Goal: Feedback & Contribution: Contribute content

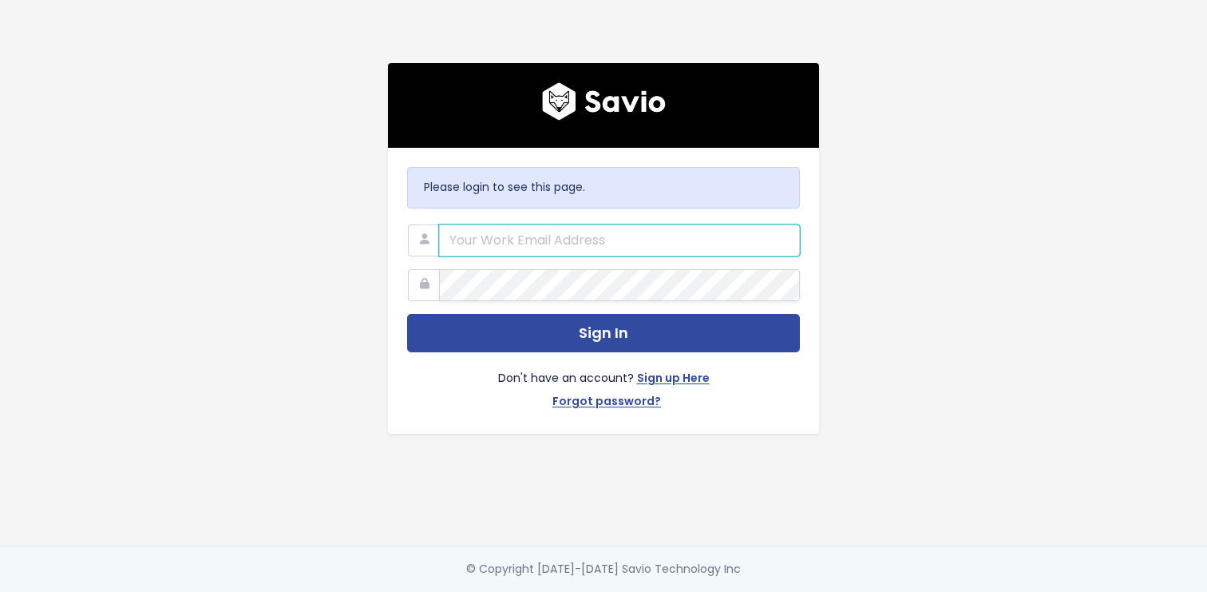
click at [565, 238] on input "email" at bounding box center [619, 240] width 361 height 32
type input "michaela.jarvis@motion.io"
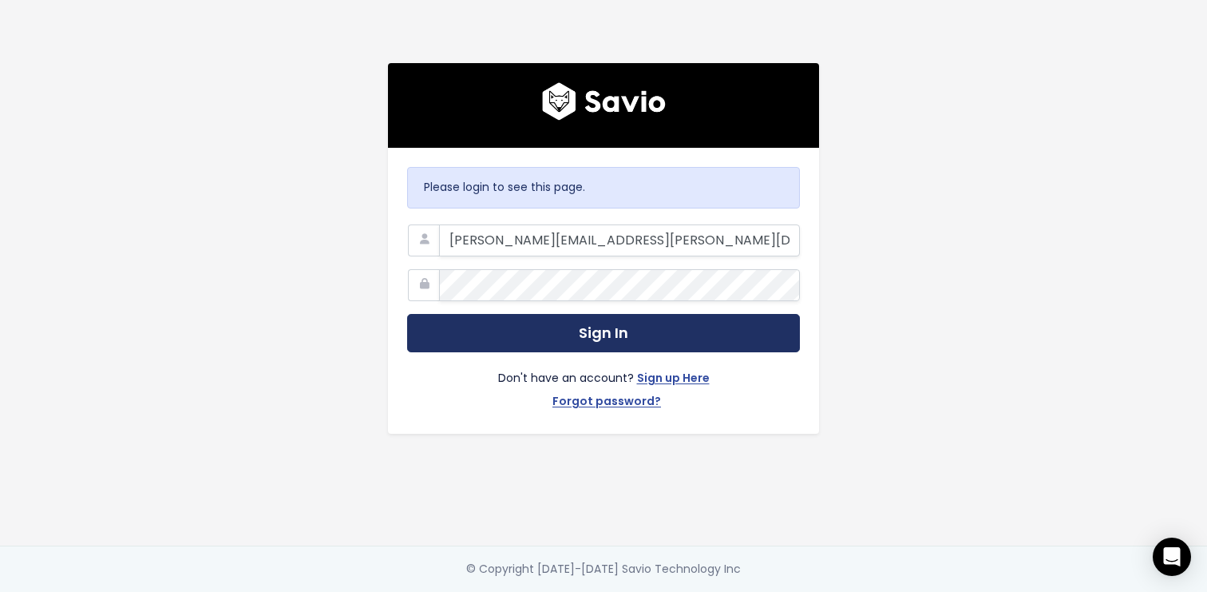
click at [615, 321] on button "Sign In" at bounding box center [603, 333] width 393 height 39
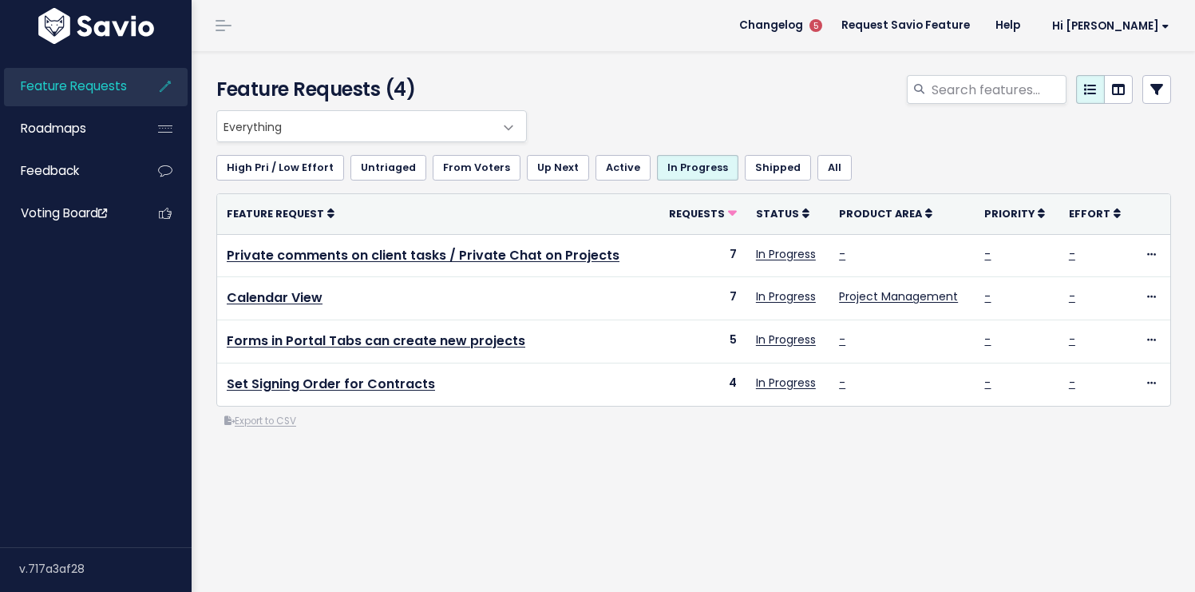
click at [527, 525] on div "Everything No Product Area Project Management Client Task Improvements Integrat…" at bounding box center [693, 333] width 979 height 447
drag, startPoint x: 781, startPoint y: 469, endPoint x: 795, endPoint y: 438, distance: 34.3
click at [781, 468] on div "Everything No Product Area Project Management Client Task Improvements Integrat…" at bounding box center [693, 333] width 979 height 447
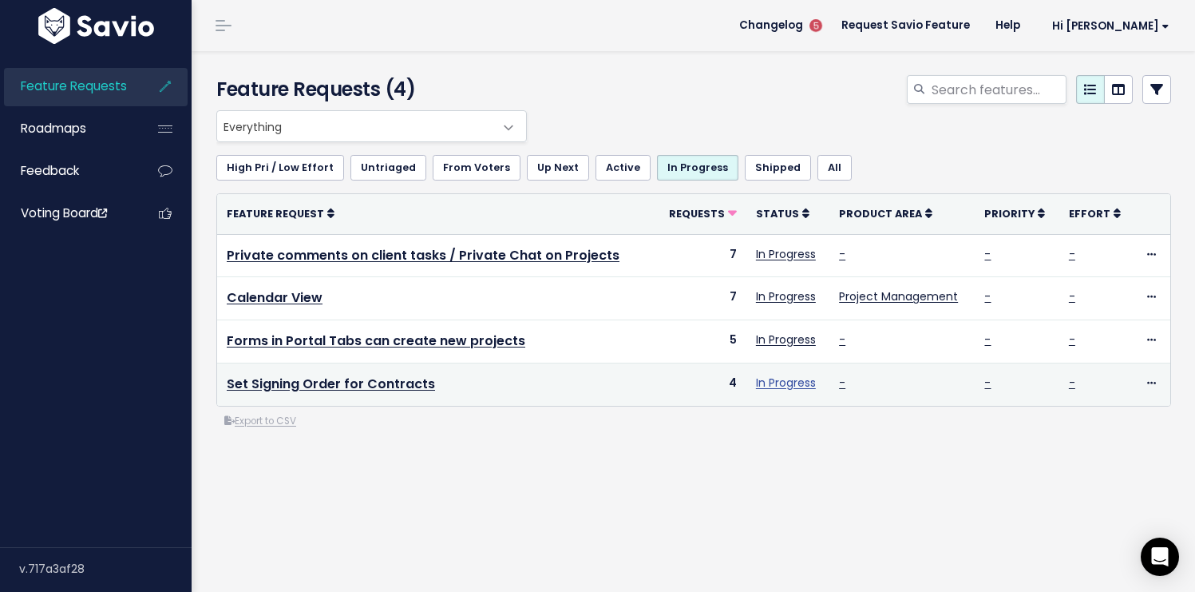
click at [775, 375] on link "In Progress" at bounding box center [786, 383] width 60 height 16
click at [347, 385] on link "Set Signing Order for Contracts" at bounding box center [331, 384] width 208 height 18
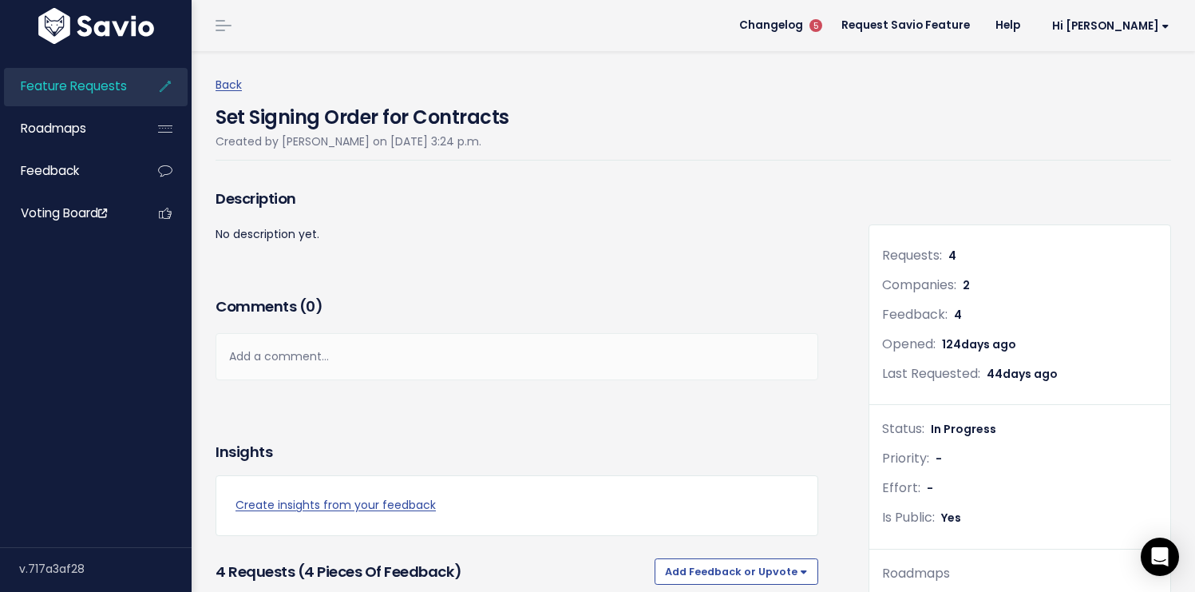
click at [506, 273] on div "Description No description yet." at bounding box center [517, 238] width 627 height 108
drag, startPoint x: 737, startPoint y: 206, endPoint x: 727, endPoint y: 186, distance: 22.5
click at [737, 207] on h3 "Description" at bounding box center [517, 199] width 603 height 22
click at [623, 202] on h3 "Description" at bounding box center [517, 199] width 603 height 22
click at [953, 427] on span "In Progress" at bounding box center [963, 429] width 65 height 16
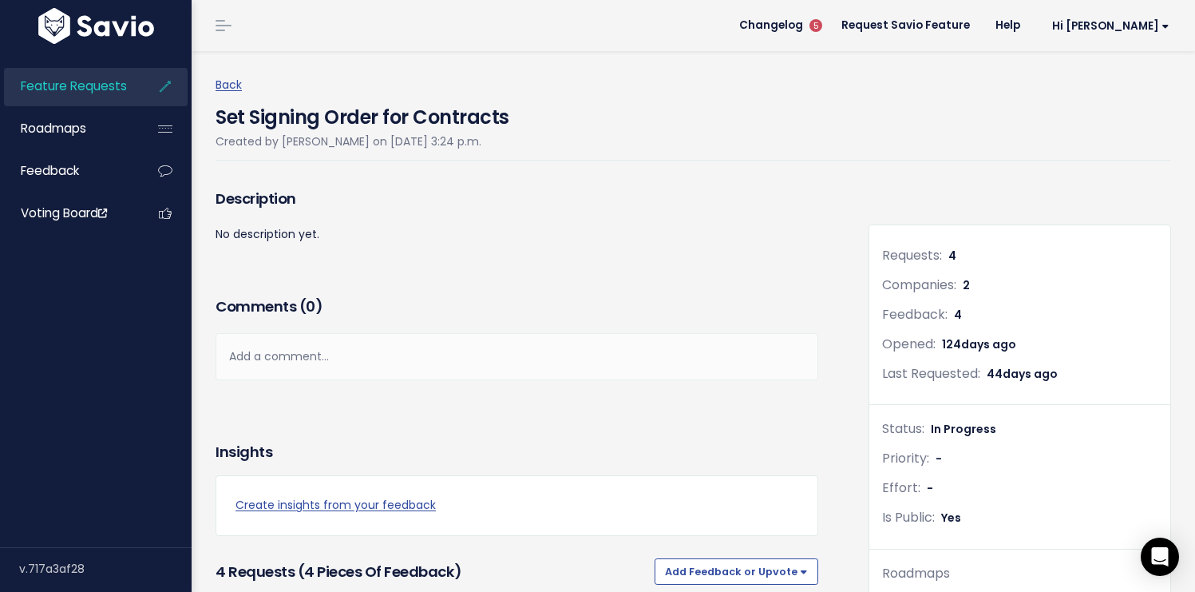
click at [615, 337] on div "Add a comment..." at bounding box center [517, 356] width 603 height 47
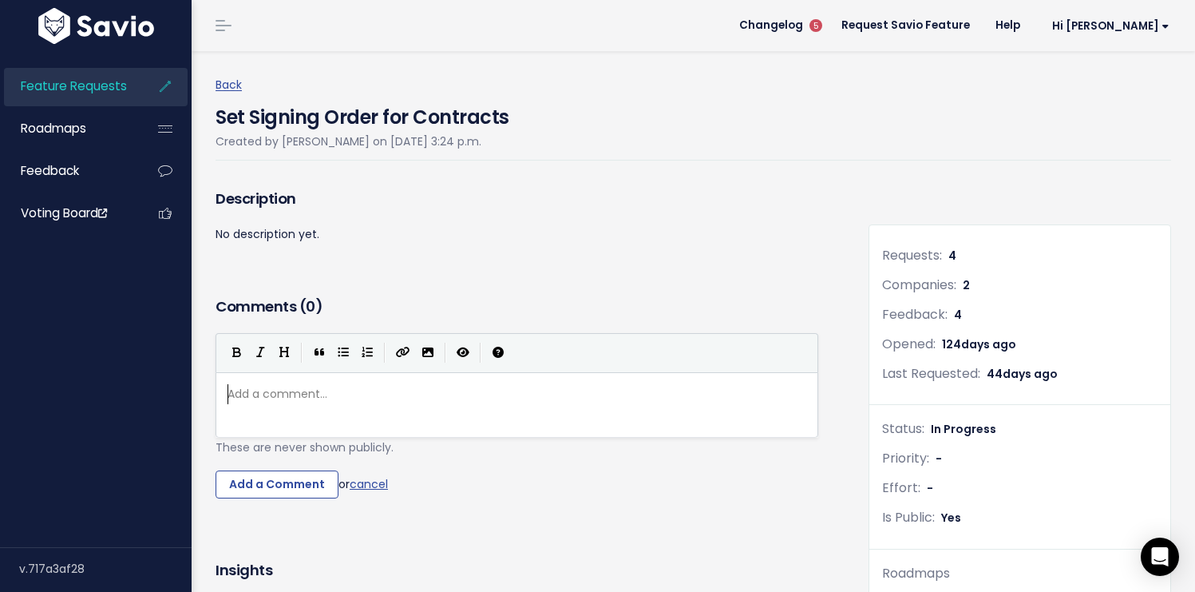
click at [596, 218] on div "Description" at bounding box center [517, 204] width 603 height 40
click at [367, 490] on link "cancel" at bounding box center [369, 483] width 38 height 16
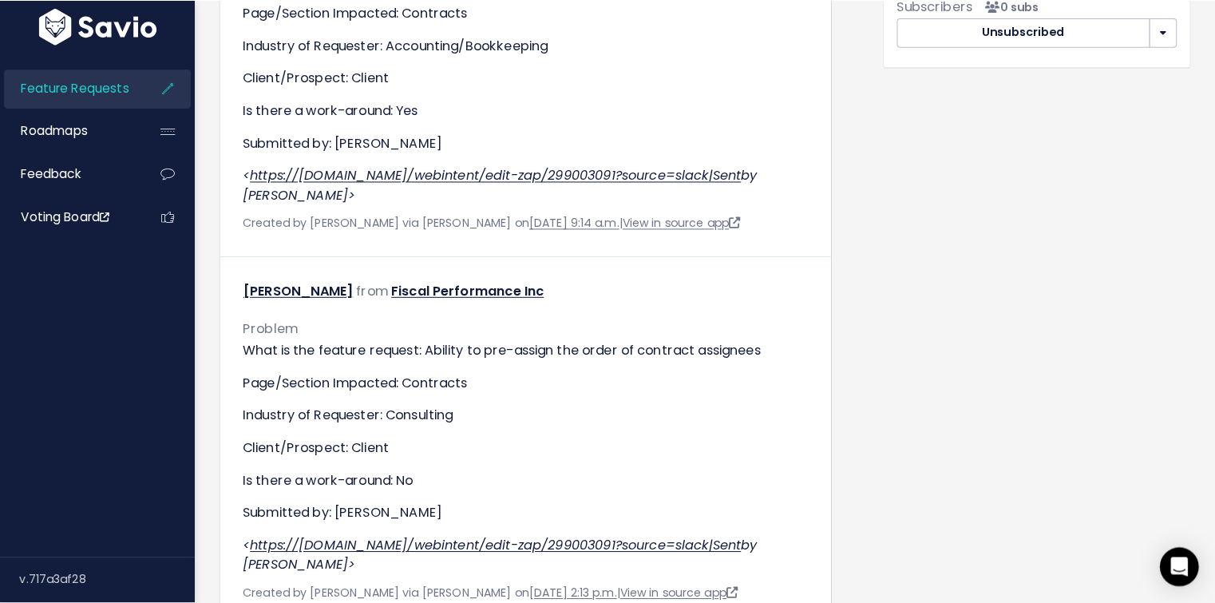
scroll to position [0, 0]
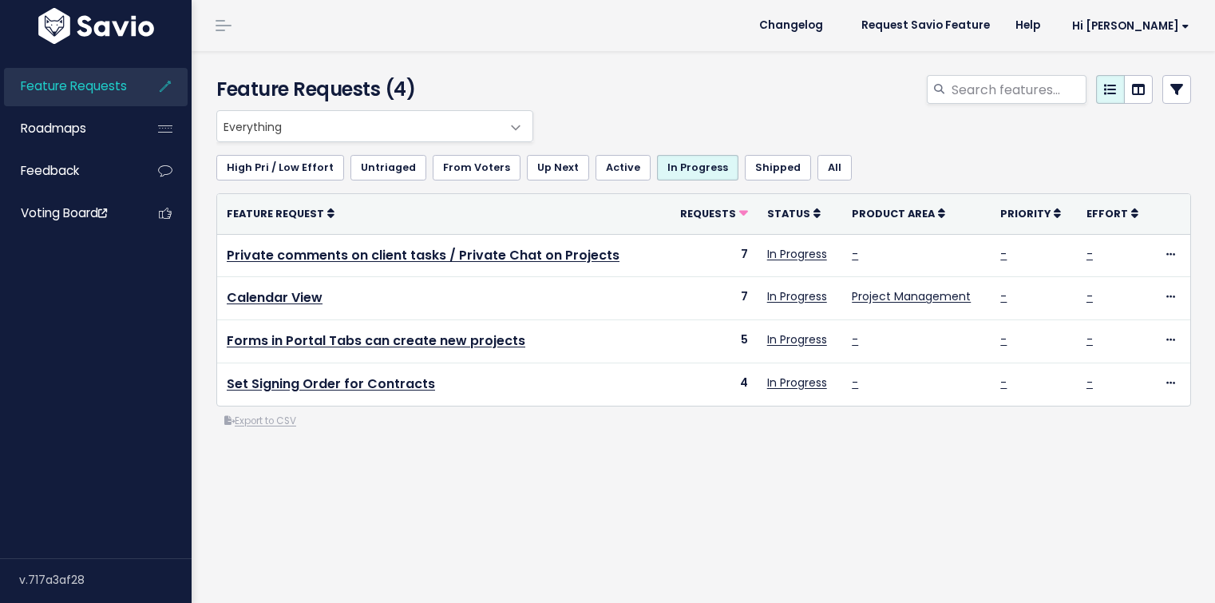
scroll to position [4, 0]
click at [636, 459] on div "Everything No Product Area Project Management Client Task Improvements Integrat…" at bounding box center [703, 333] width 999 height 447
click at [489, 516] on div "Everything No Product Area Project Management Client Task Improvements Integrat…" at bounding box center [703, 333] width 999 height 447
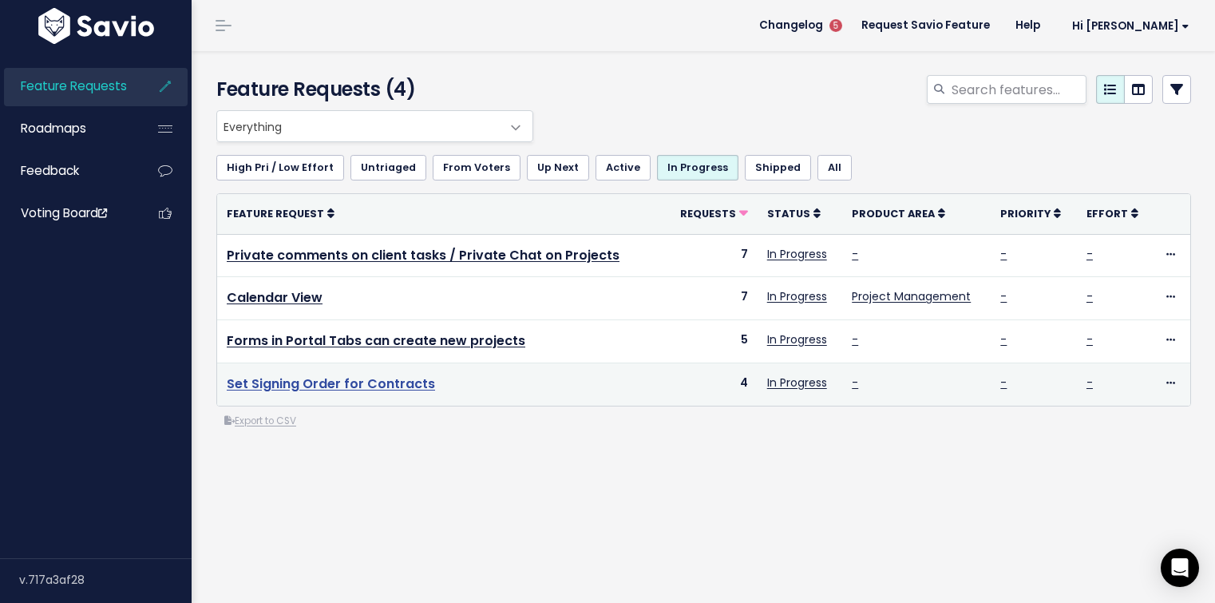
click at [376, 379] on link "Set Signing Order for Contracts" at bounding box center [331, 384] width 208 height 18
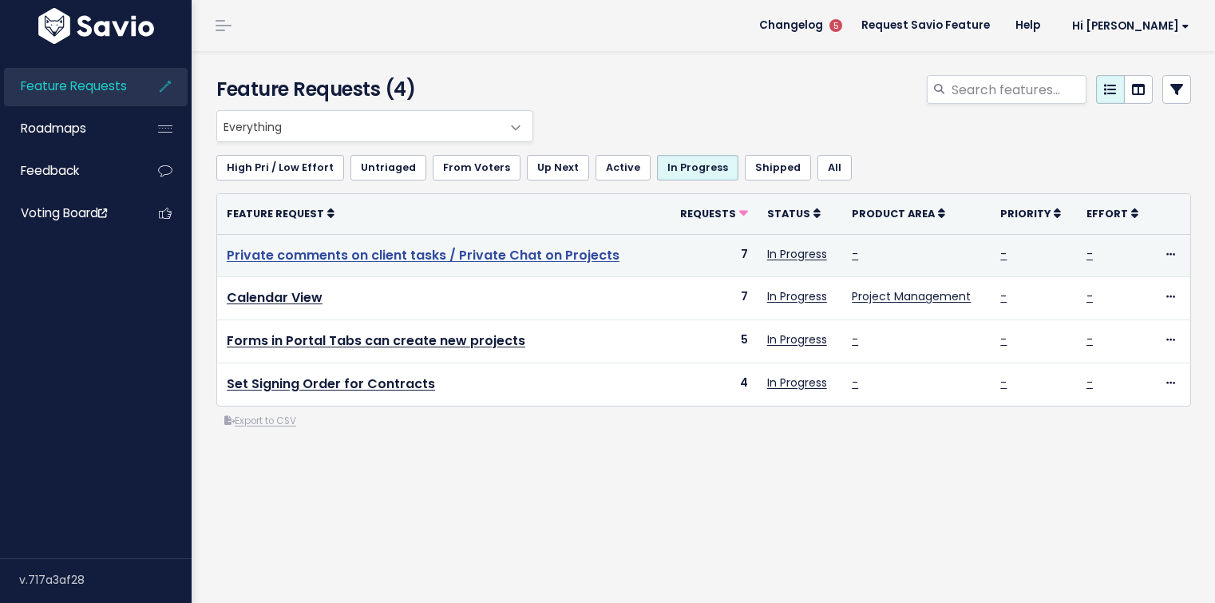
click at [458, 247] on link "Private comments on client tasks / Private Chat on Projects" at bounding box center [423, 255] width 393 height 18
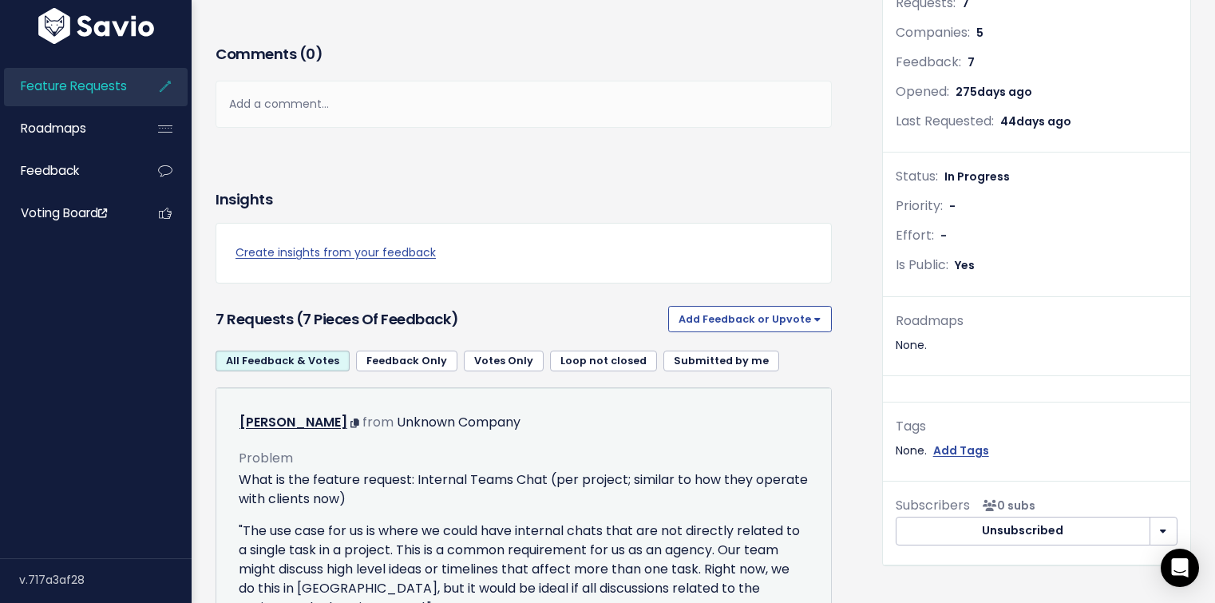
scroll to position [373, 0]
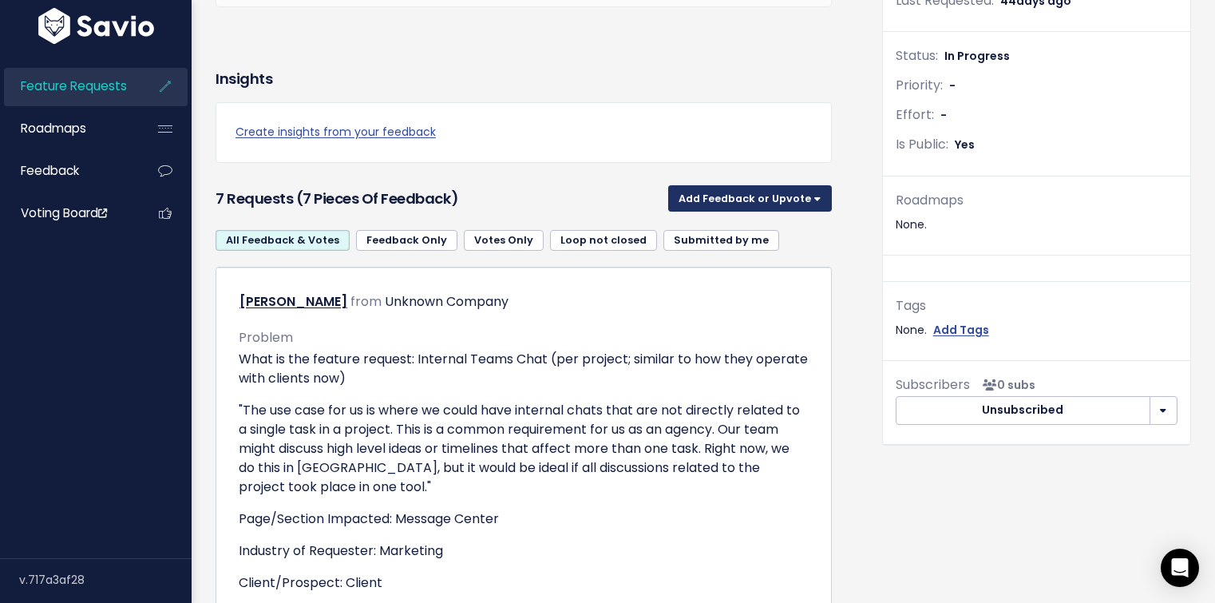
click at [739, 206] on button "Add Feedback or Upvote" at bounding box center [750, 198] width 164 height 26
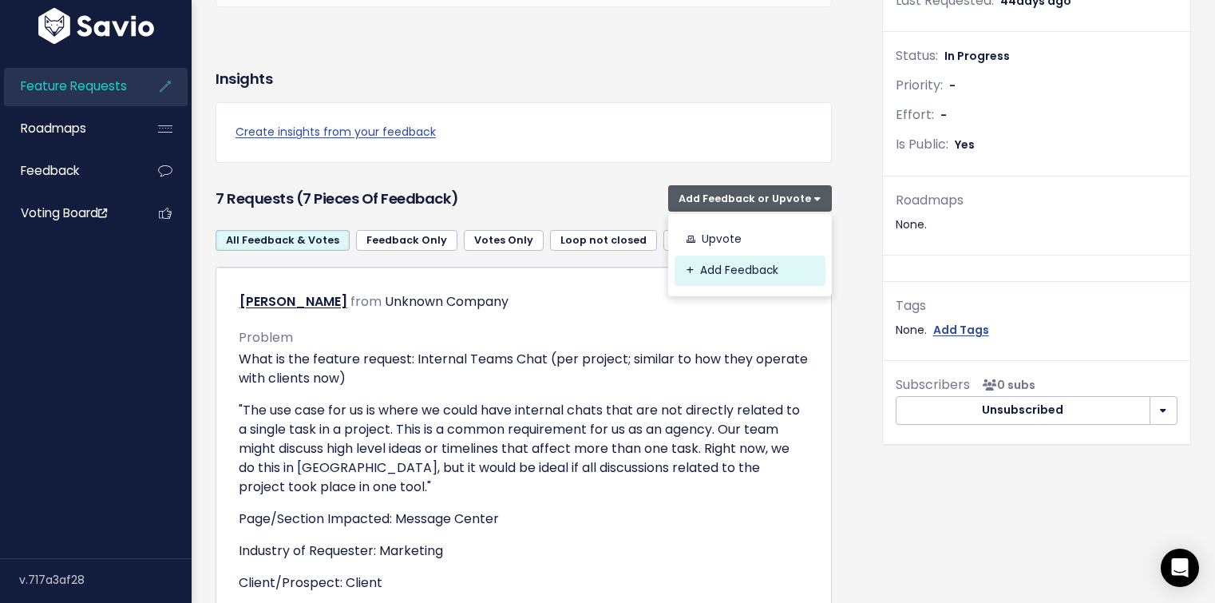
click at [734, 277] on link "Add Feedback" at bounding box center [750, 271] width 151 height 31
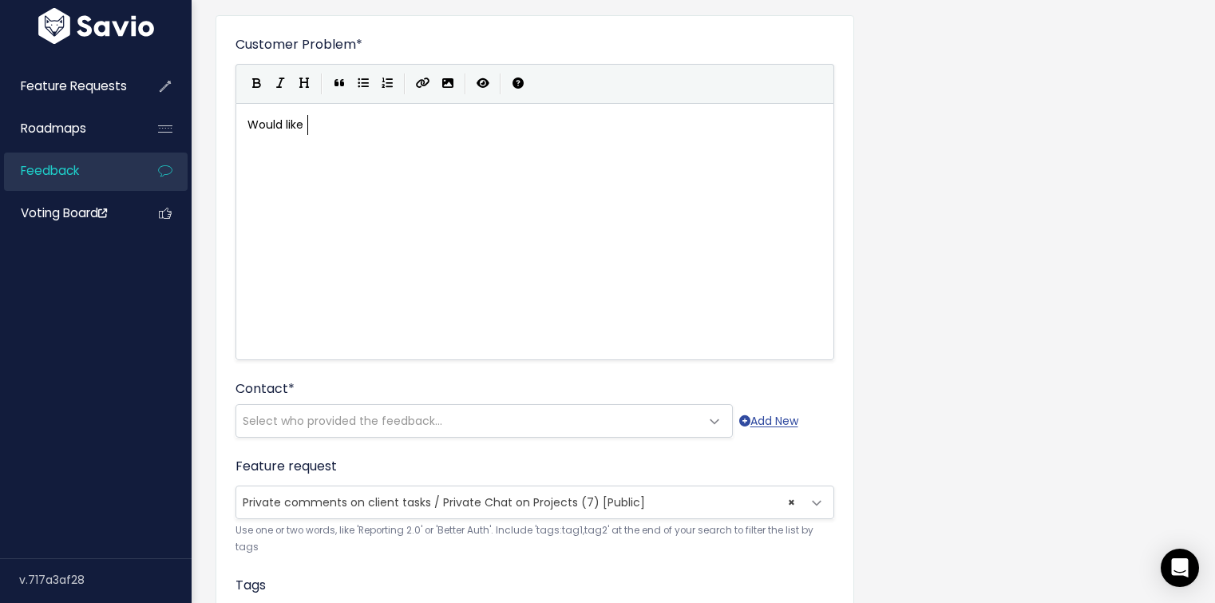
scroll to position [6, 73]
type textarea "Would like to be notific"
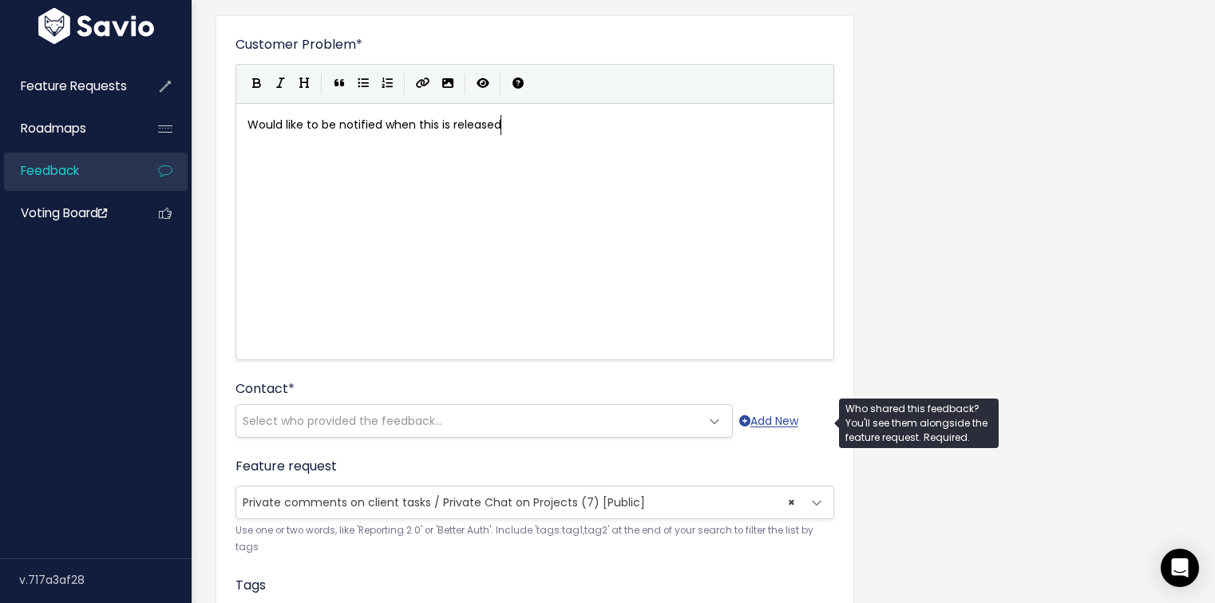
type textarea "ed when this is released"
click at [401, 425] on span "Select who provided the feedback..." at bounding box center [343, 421] width 200 height 16
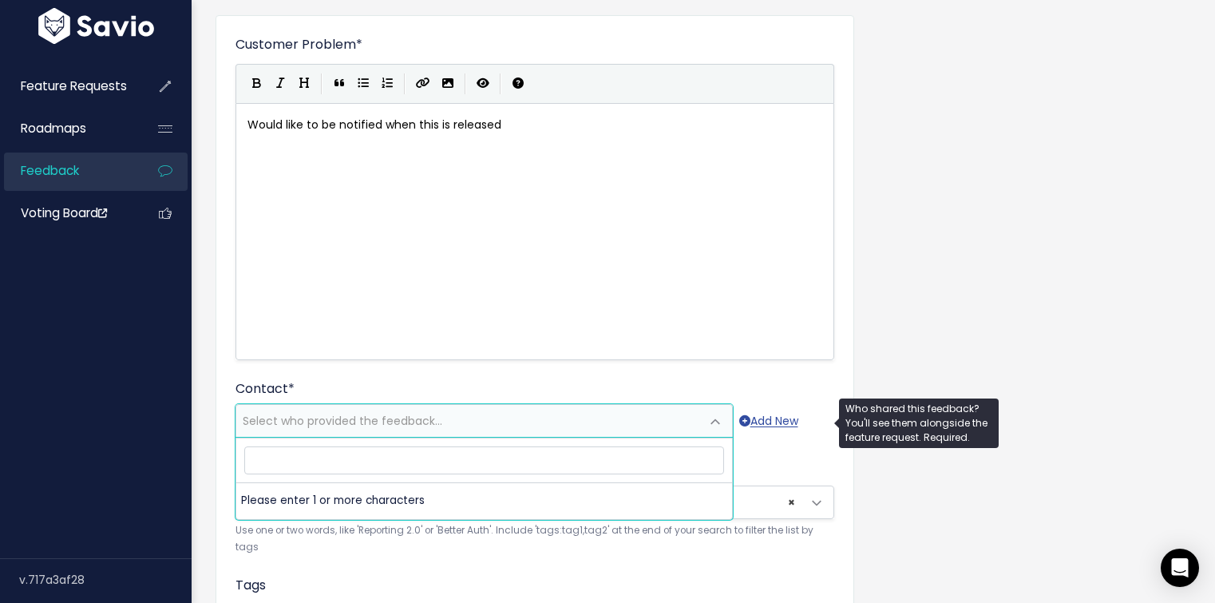
type input "simonr@wefluens.com"
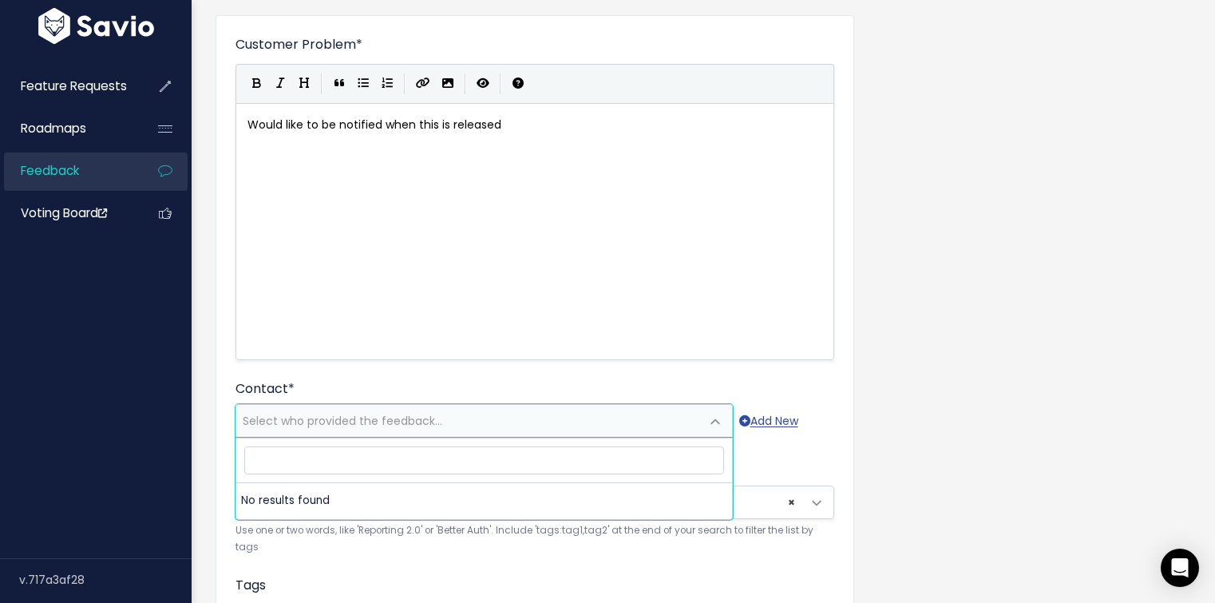
click at [576, 383] on div "Contact * --------- Select who provided the feedback... Add New" at bounding box center [535, 408] width 599 height 58
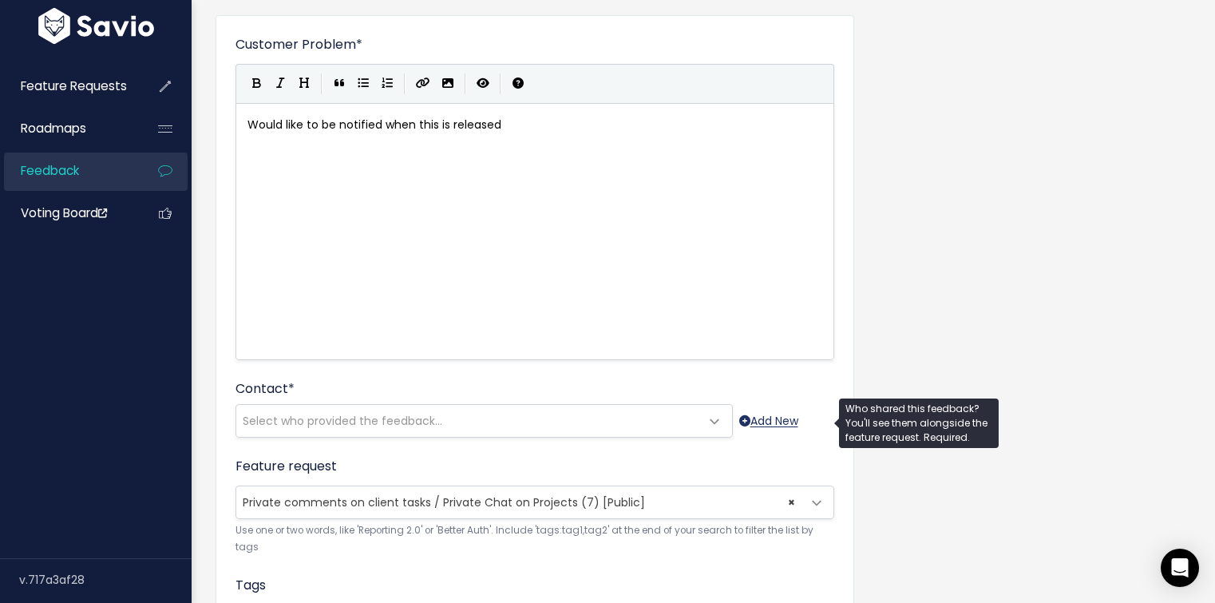
click at [753, 422] on link "Add New" at bounding box center [768, 421] width 59 height 20
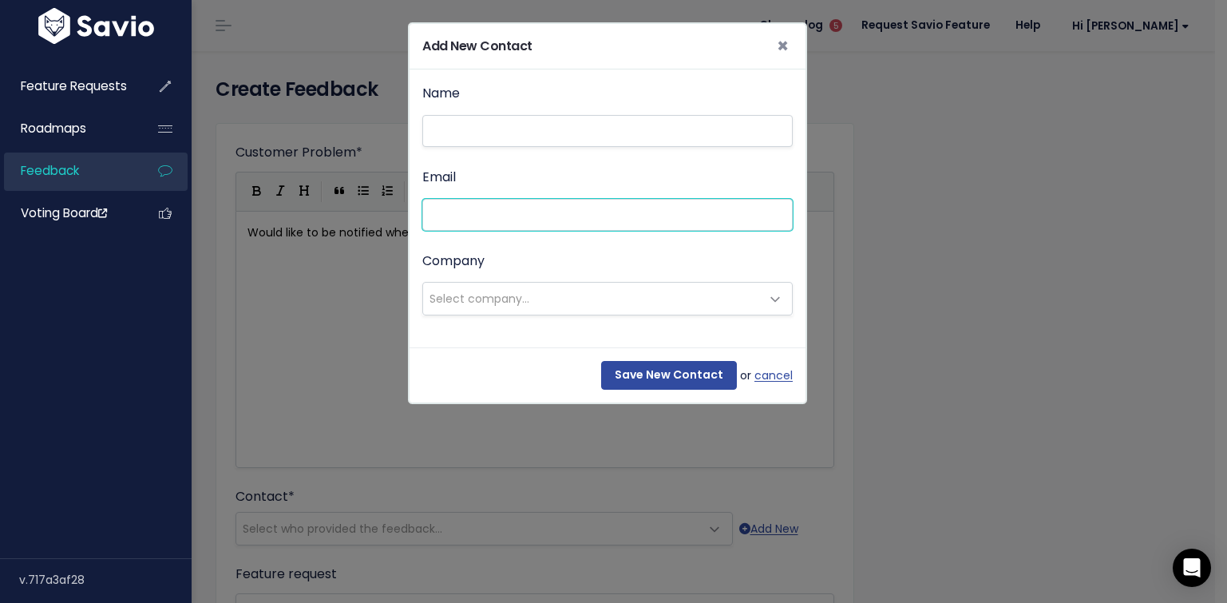
click at [469, 214] on input "Email" at bounding box center [607, 215] width 371 height 32
paste input "simonr@wefluens.com"
type input "simonr@wefluens.com"
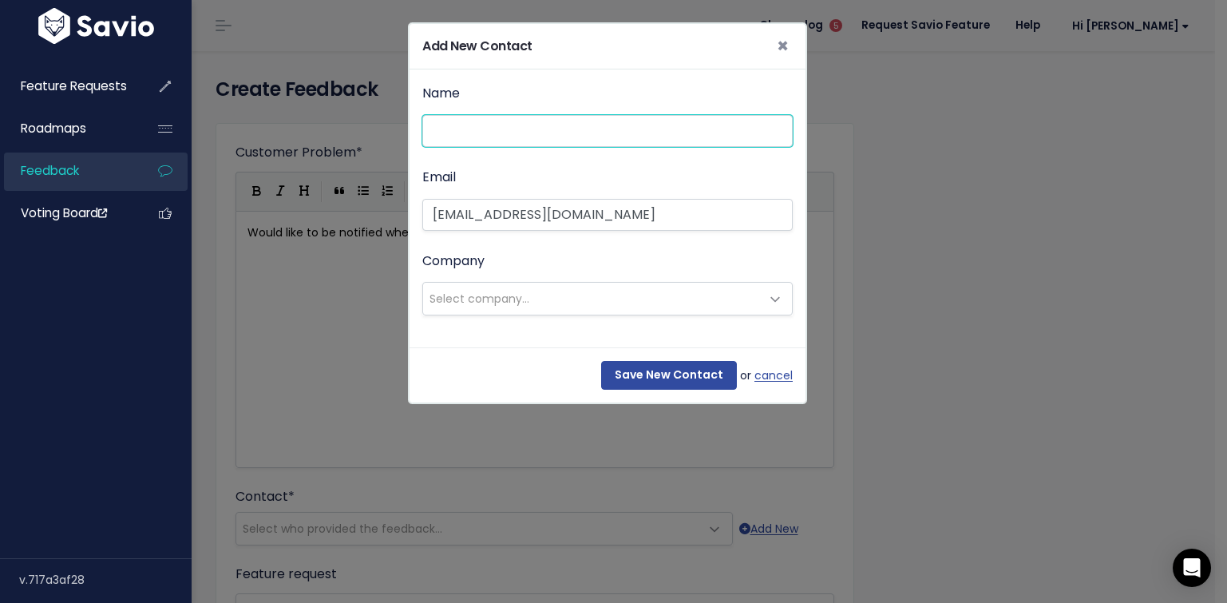
click at [500, 121] on input "Name" at bounding box center [607, 131] width 371 height 32
type input "Simon"
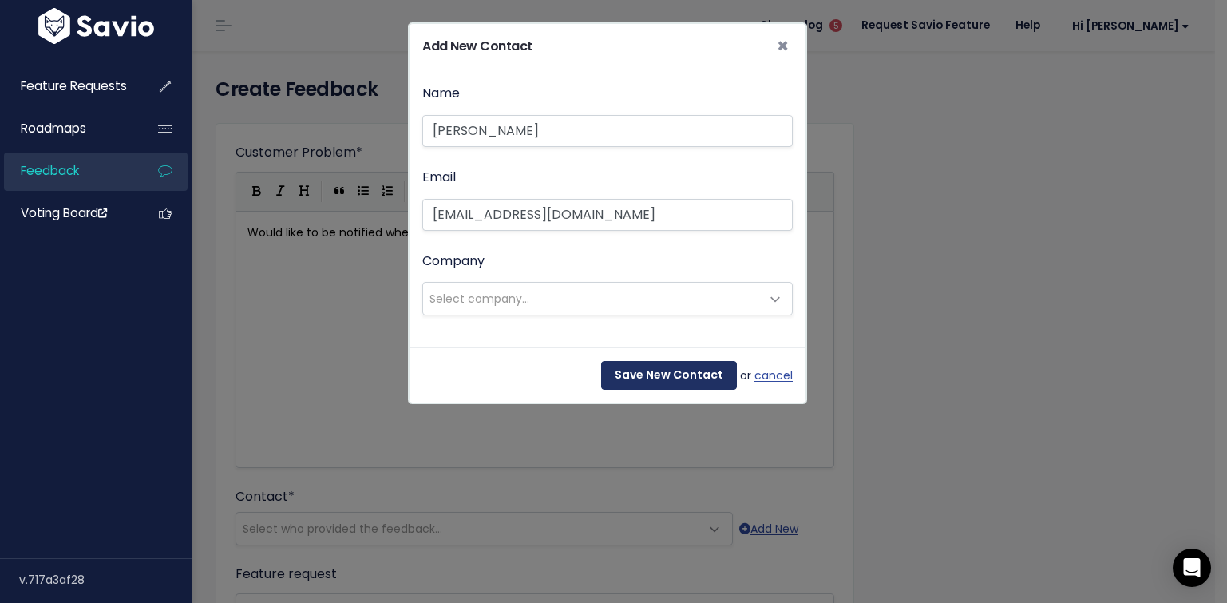
click at [640, 367] on input "Save New Contact" at bounding box center [669, 375] width 136 height 29
select select "92021966"
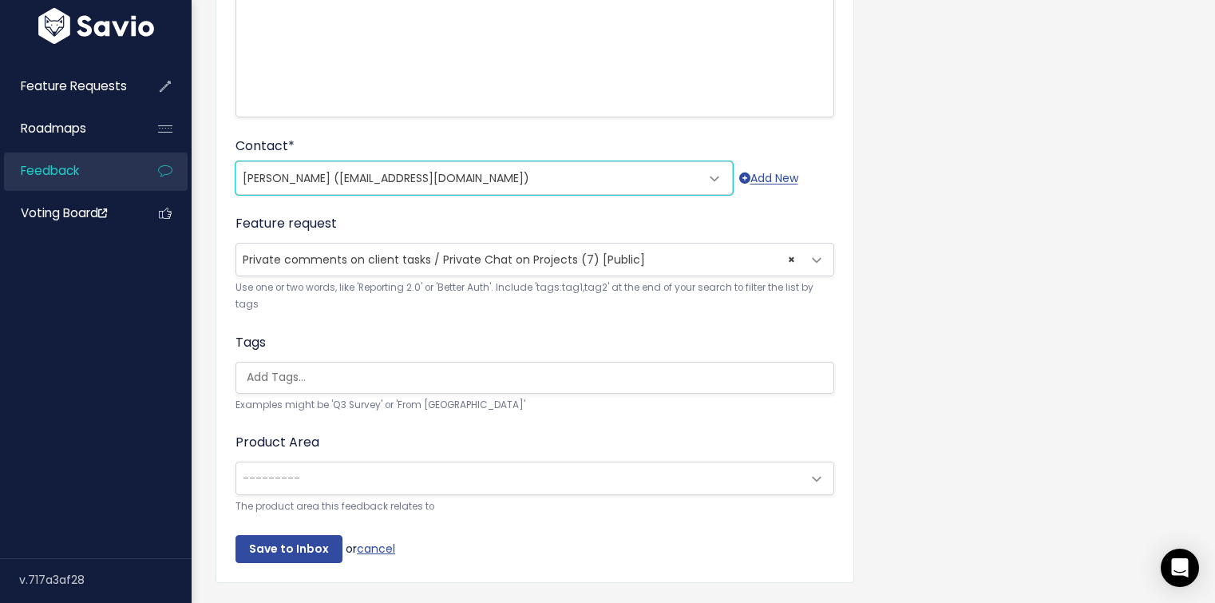
scroll to position [405, 0]
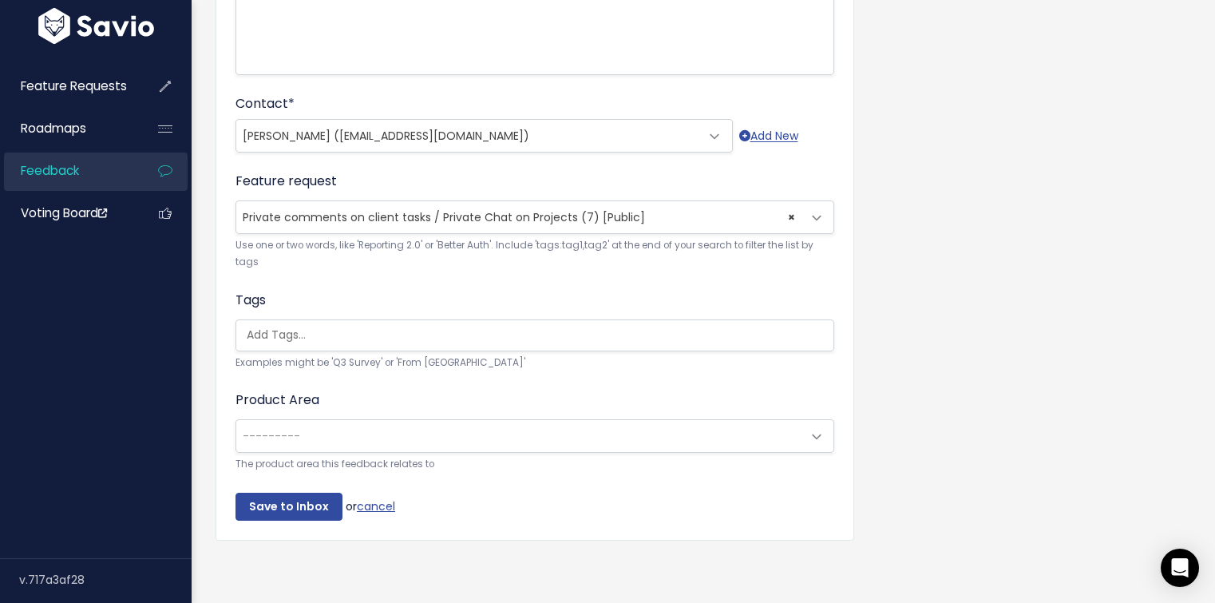
drag, startPoint x: 453, startPoint y: 379, endPoint x: 478, endPoint y: 322, distance: 62.2
click at [453, 390] on div "Product Area --------- Project Management Client Task Improvements Integrations…" at bounding box center [535, 431] width 599 height 82
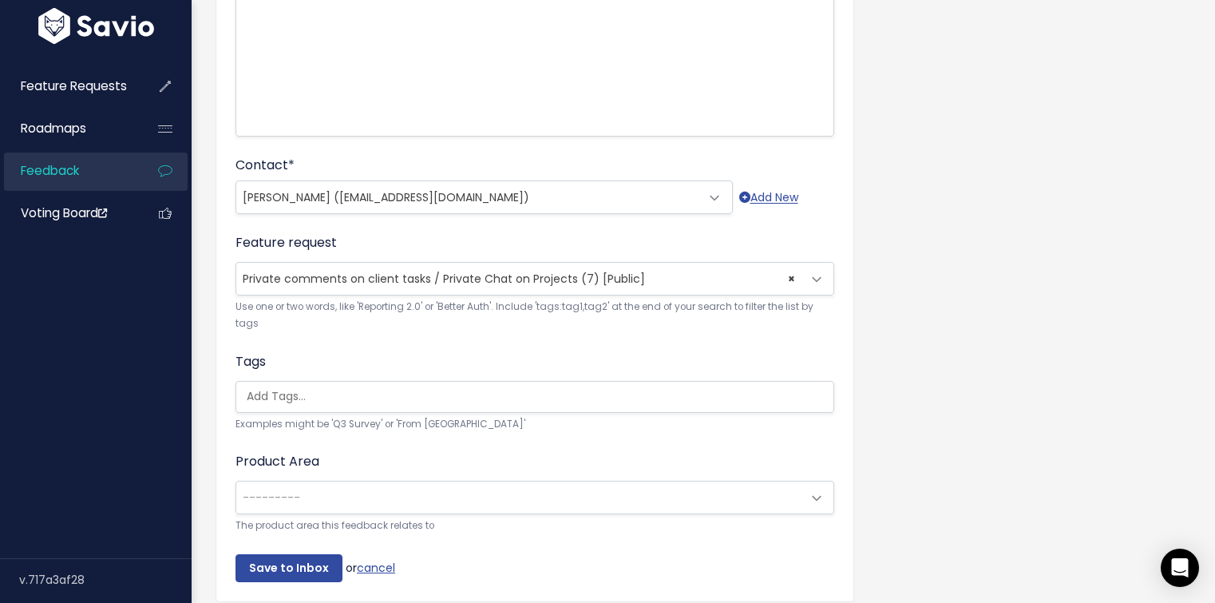
scroll to position [332, 0]
click at [272, 573] on input "Save to Inbox" at bounding box center [289, 567] width 107 height 29
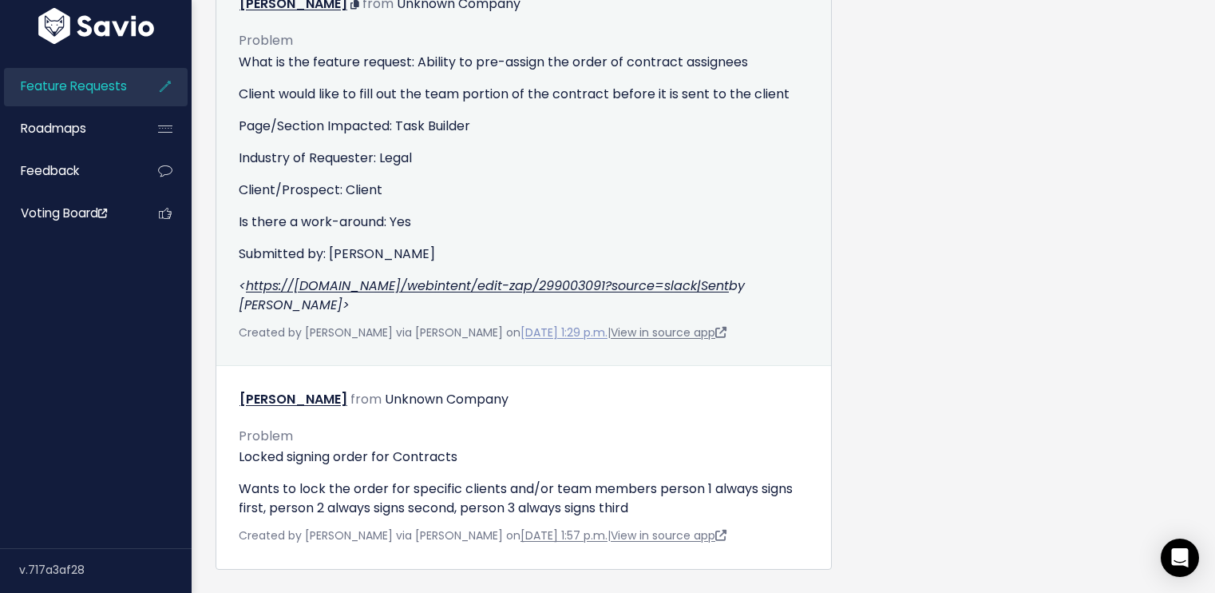
scroll to position [1409, 0]
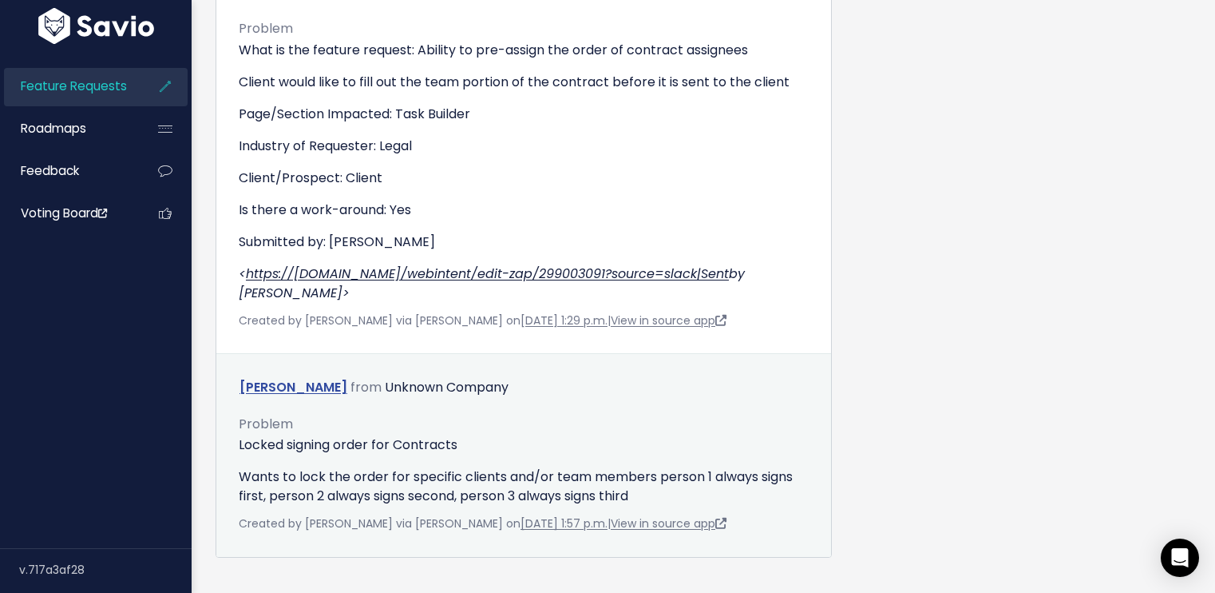
click at [283, 378] on link "noah risch" at bounding box center [294, 387] width 108 height 18
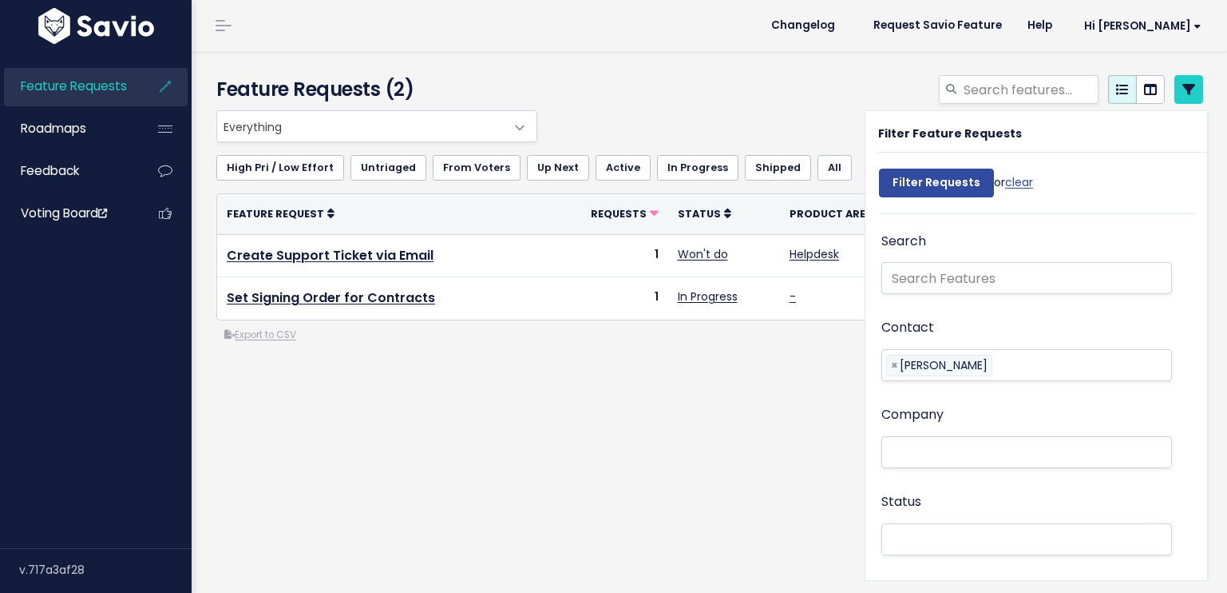
select select
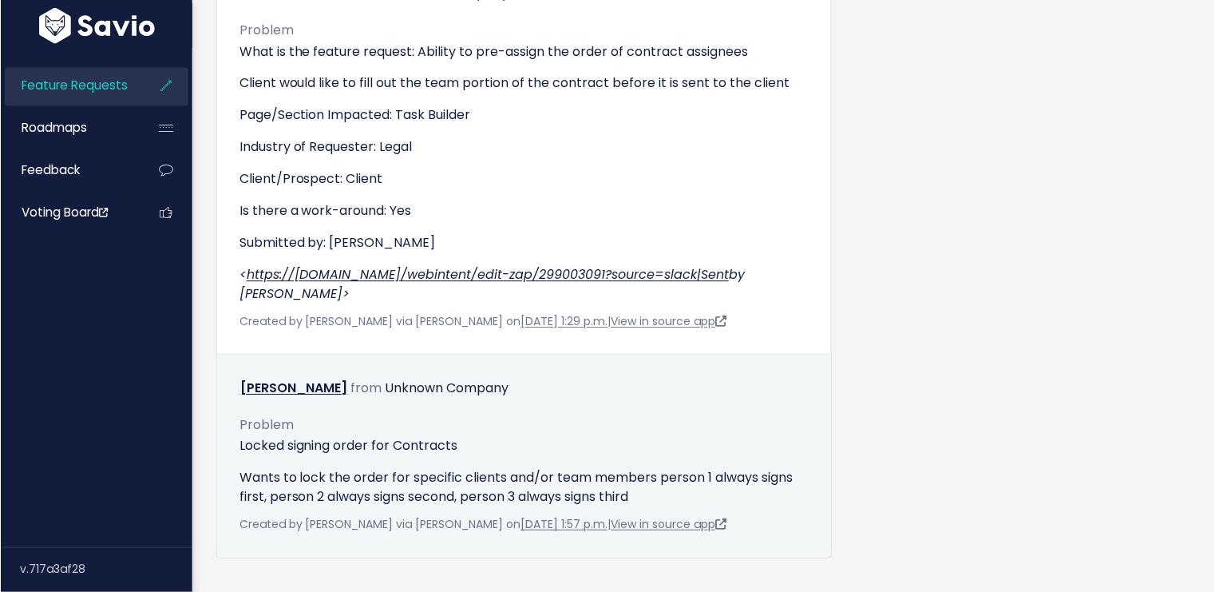
scroll to position [1409, 0]
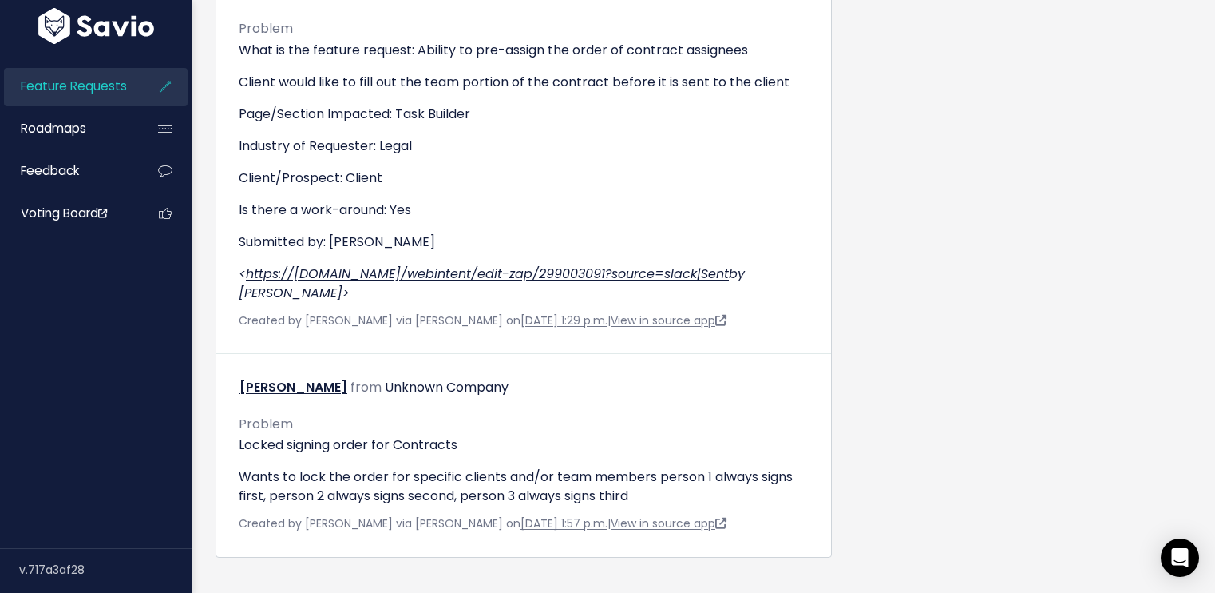
drag, startPoint x: 857, startPoint y: 414, endPoint x: 878, endPoint y: 416, distance: 21.6
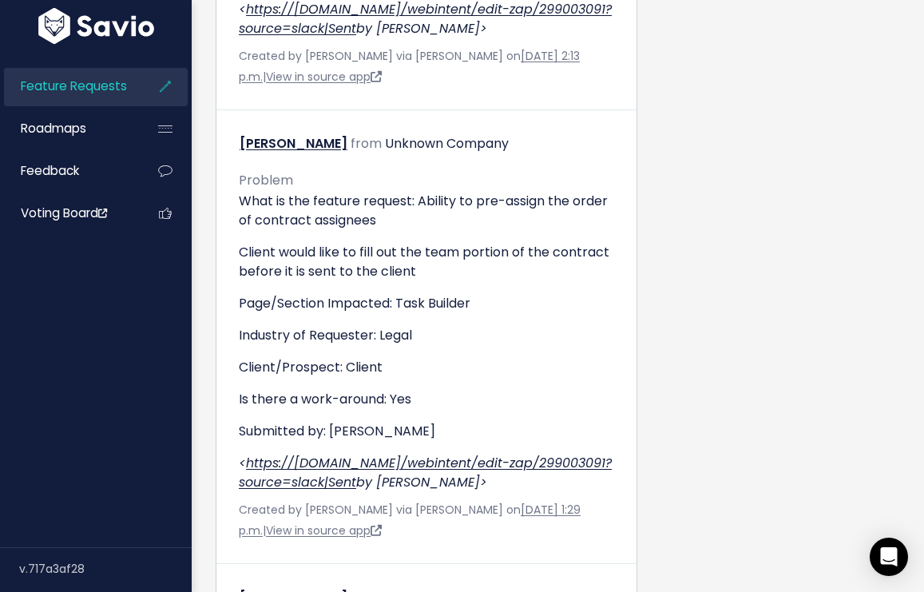
scroll to position [1357, 0]
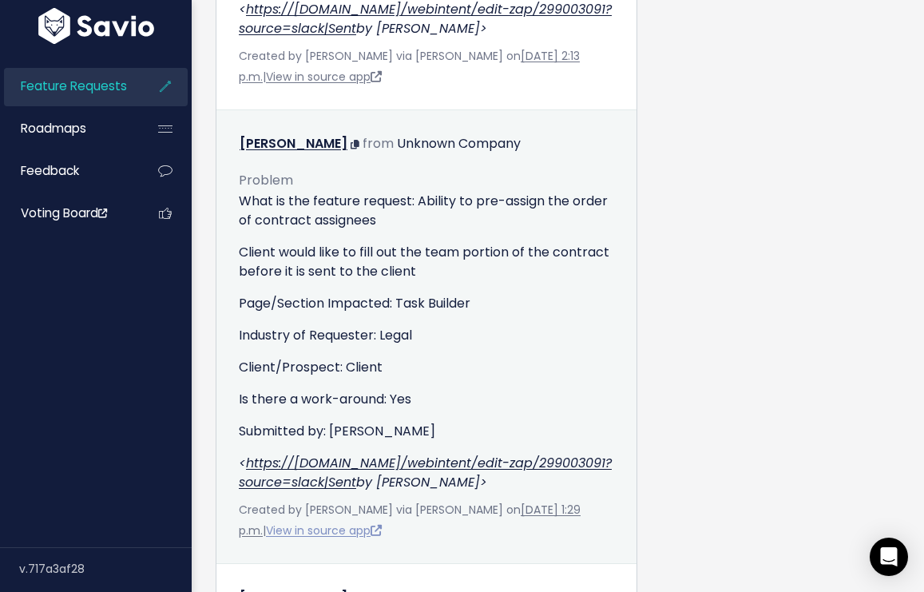
click at [322, 527] on link "View in source app" at bounding box center [324, 530] width 116 height 16
click at [351, 144] on icon at bounding box center [355, 145] width 9 height 10
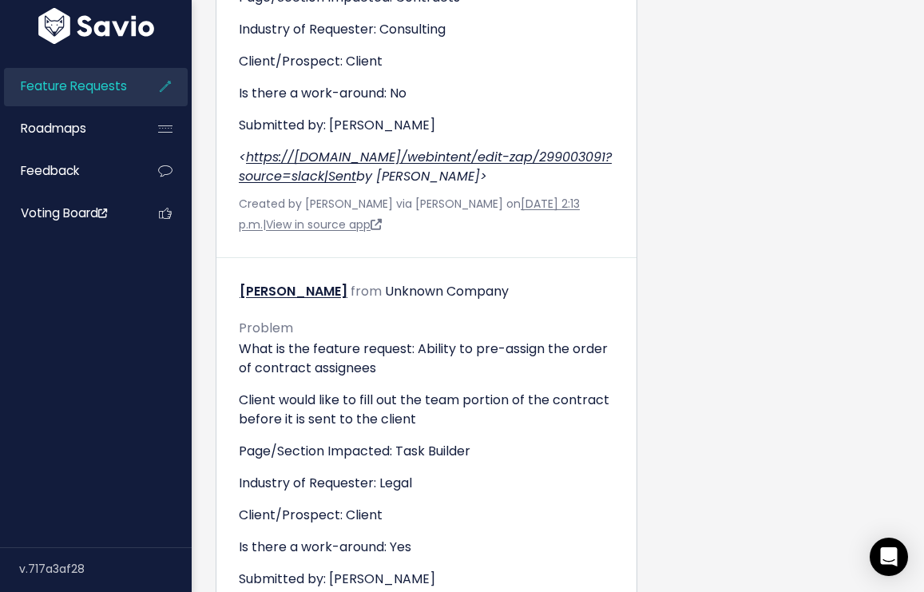
scroll to position [887, 0]
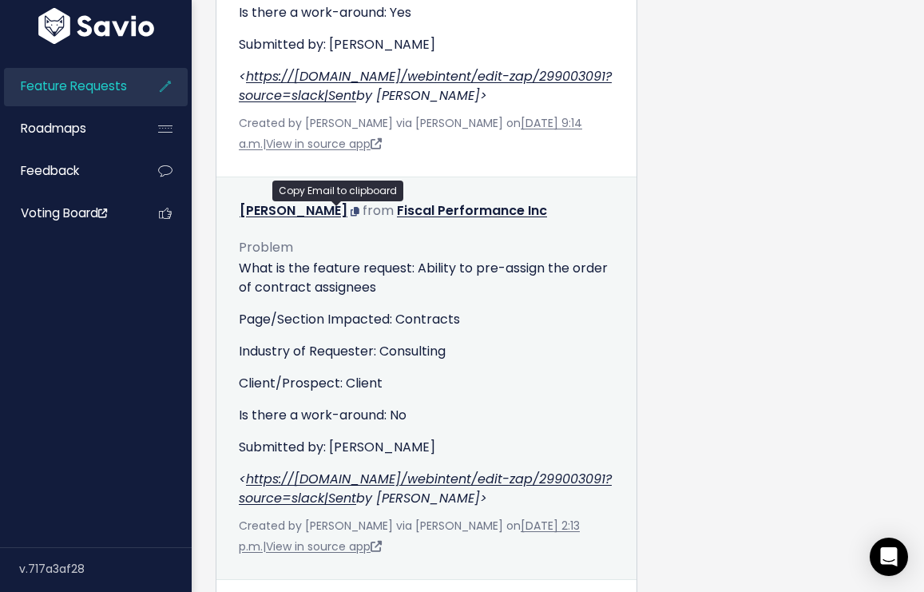
click at [351, 212] on icon at bounding box center [355, 212] width 9 height 10
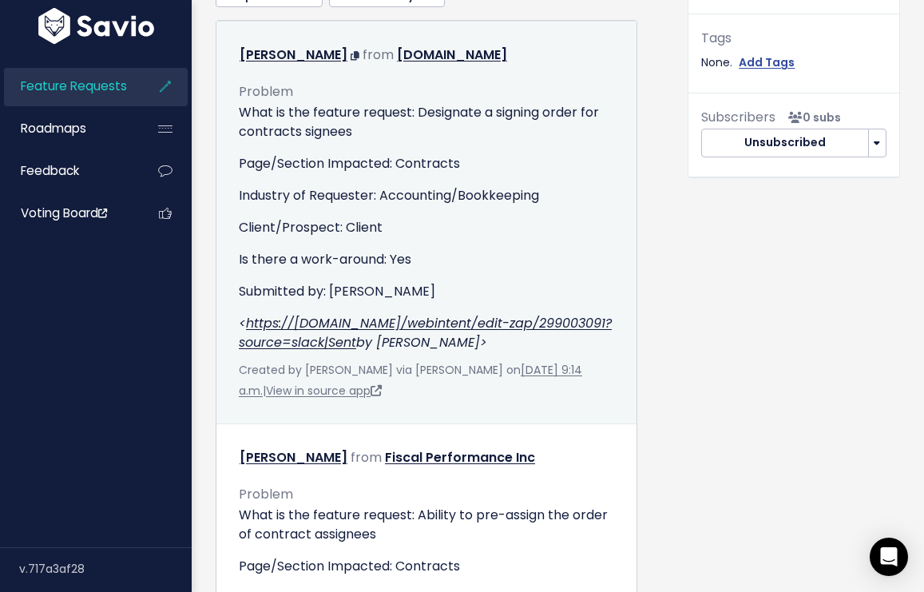
scroll to position [714, 0]
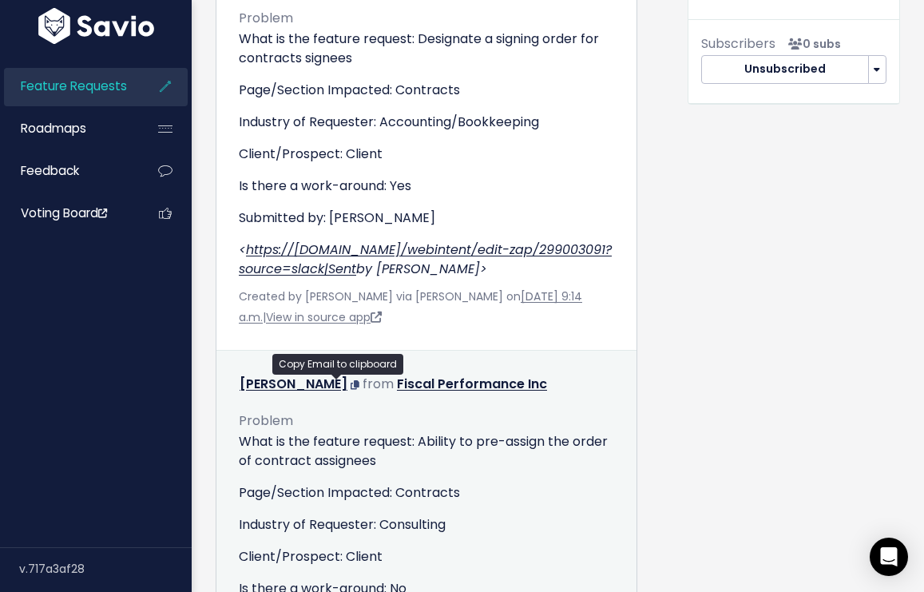
click at [351, 383] on icon at bounding box center [355, 385] width 9 height 10
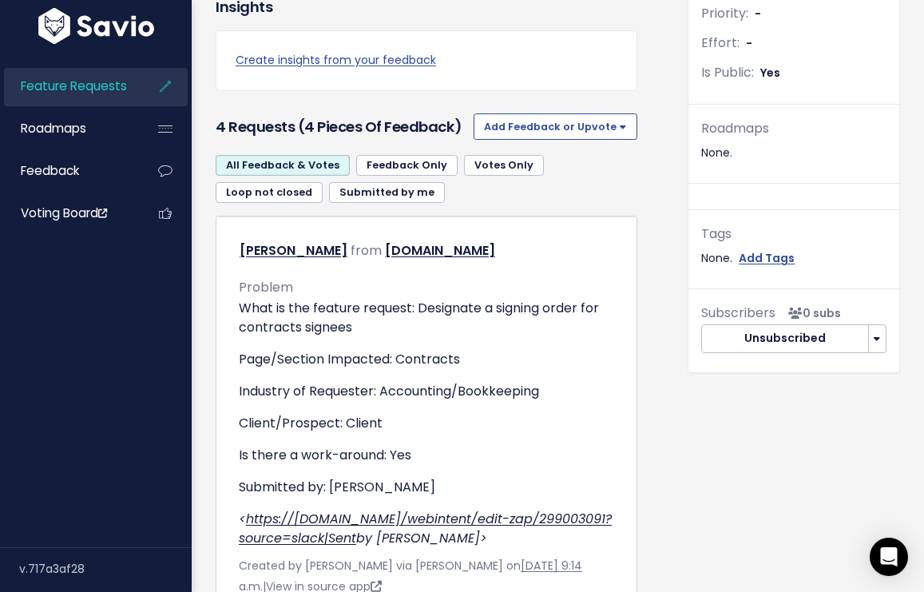
scroll to position [439, 0]
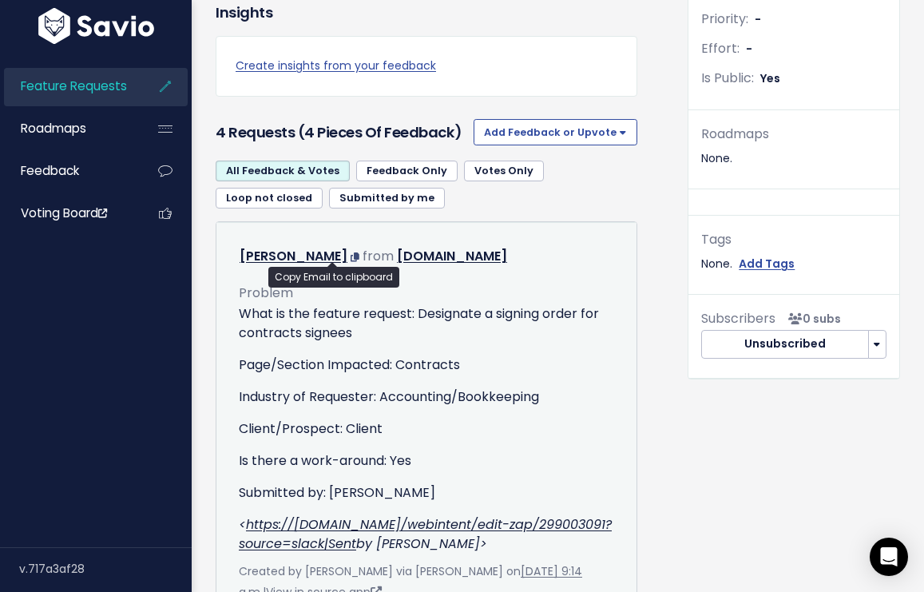
click at [351, 253] on icon at bounding box center [355, 257] width 9 height 10
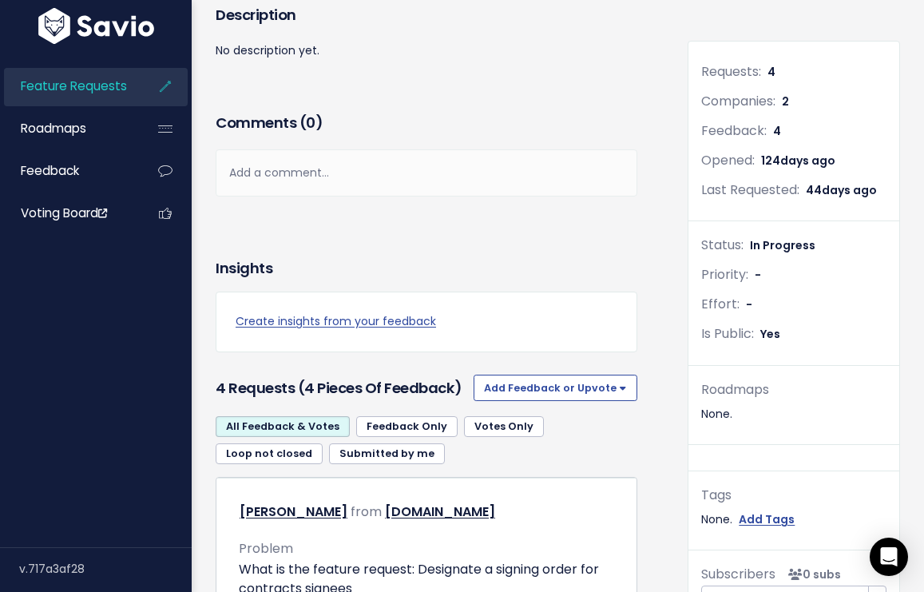
scroll to position [0, 0]
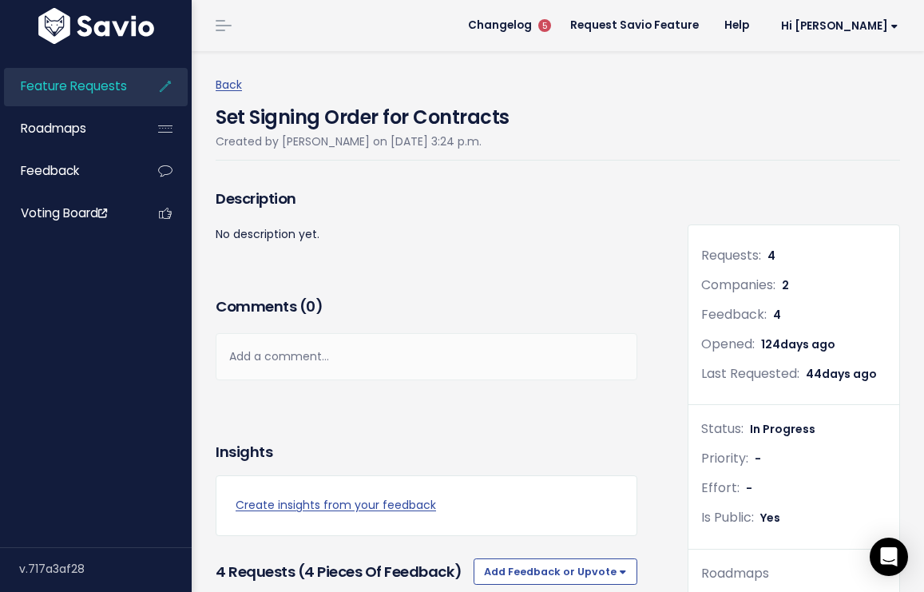
click at [79, 96] on link "Feature Requests" at bounding box center [68, 86] width 129 height 37
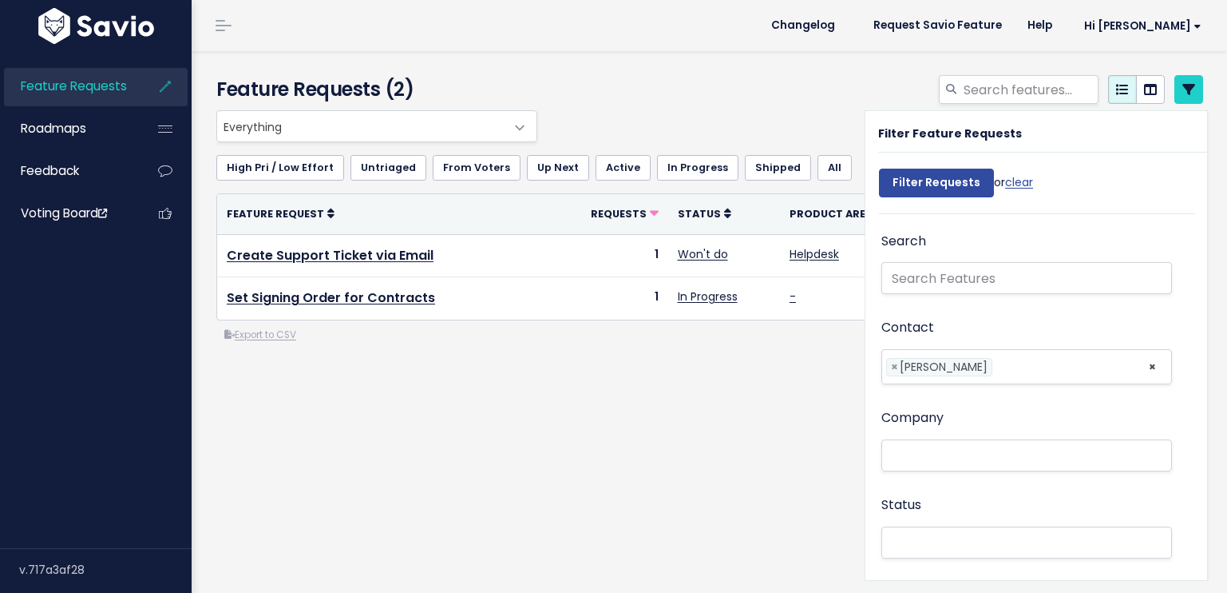
select select
click at [573, 516] on div "Feature Requests (2) Everything No Product Area Project Management Client Task …" at bounding box center [710, 321] width 1036 height 541
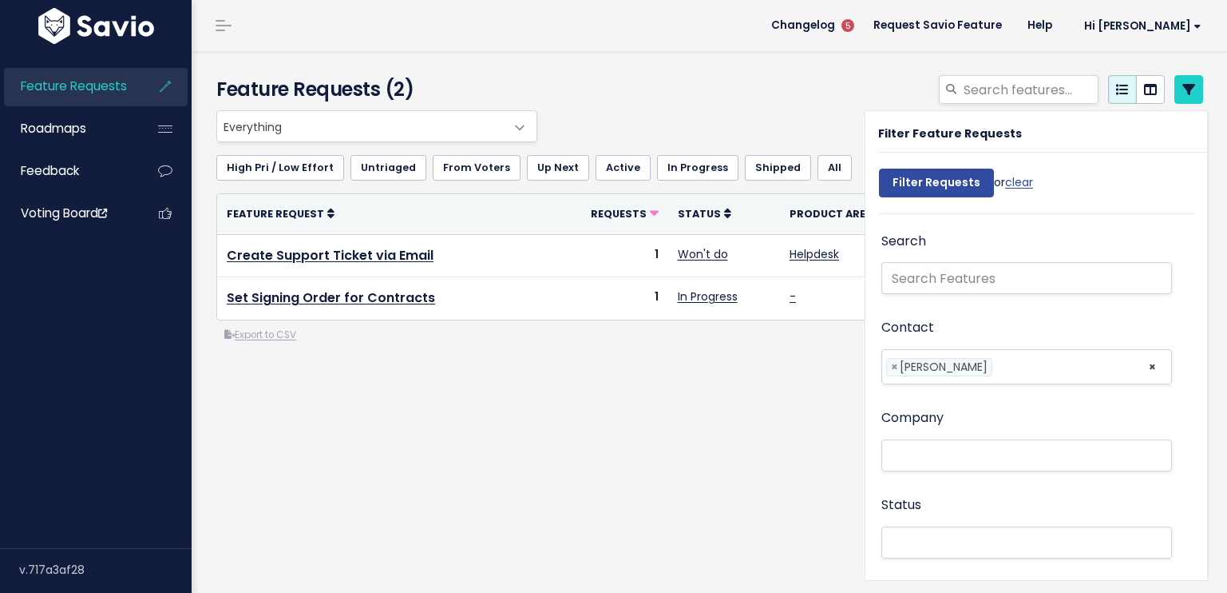
click at [632, 428] on div "Everything No Product Area Project Management Client Task Improvements Integrat…" at bounding box center [709, 291] width 1011 height 362
click at [760, 108] on div at bounding box center [878, 92] width 675 height 35
click at [1179, 100] on link at bounding box center [1189, 89] width 29 height 29
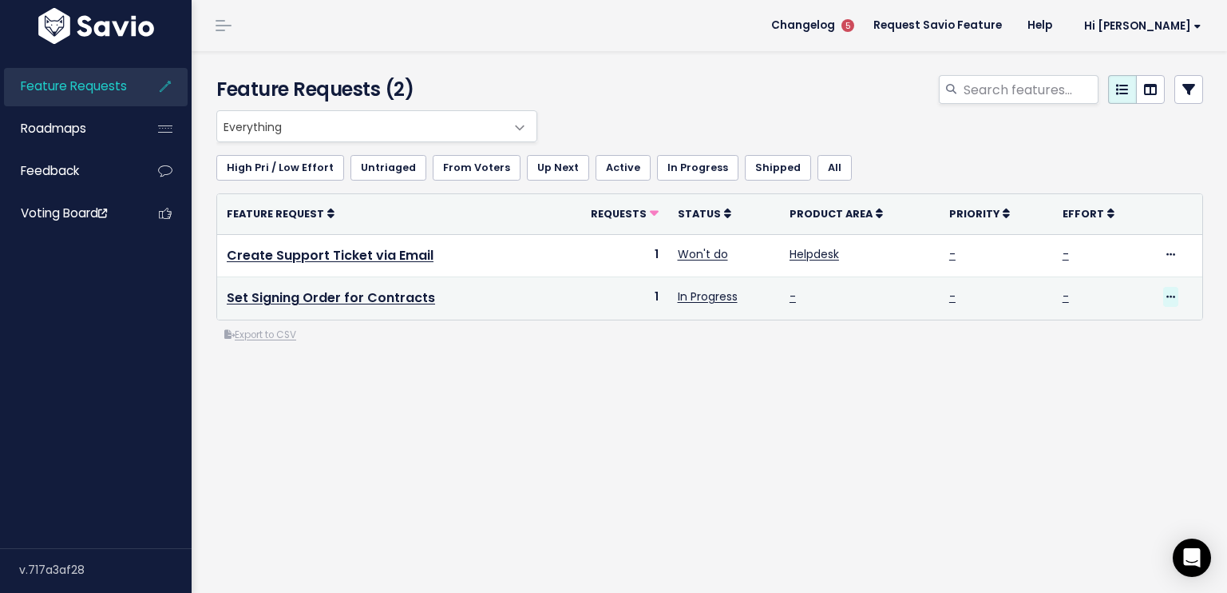
click at [1167, 296] on icon at bounding box center [1171, 297] width 9 height 10
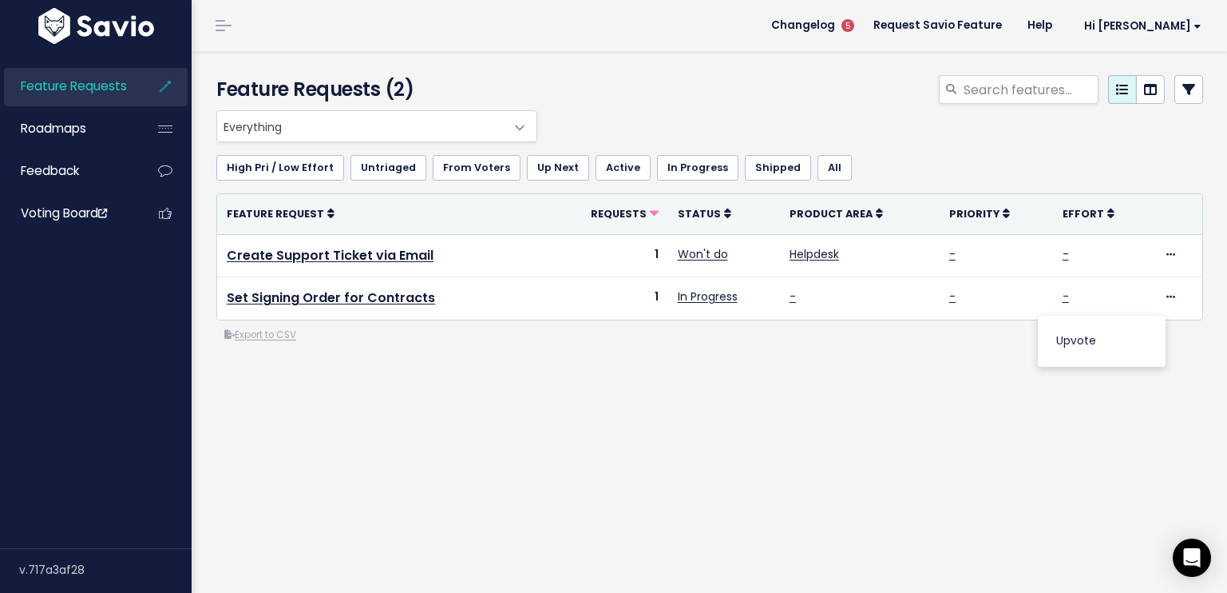
click at [721, 103] on div at bounding box center [878, 92] width 675 height 35
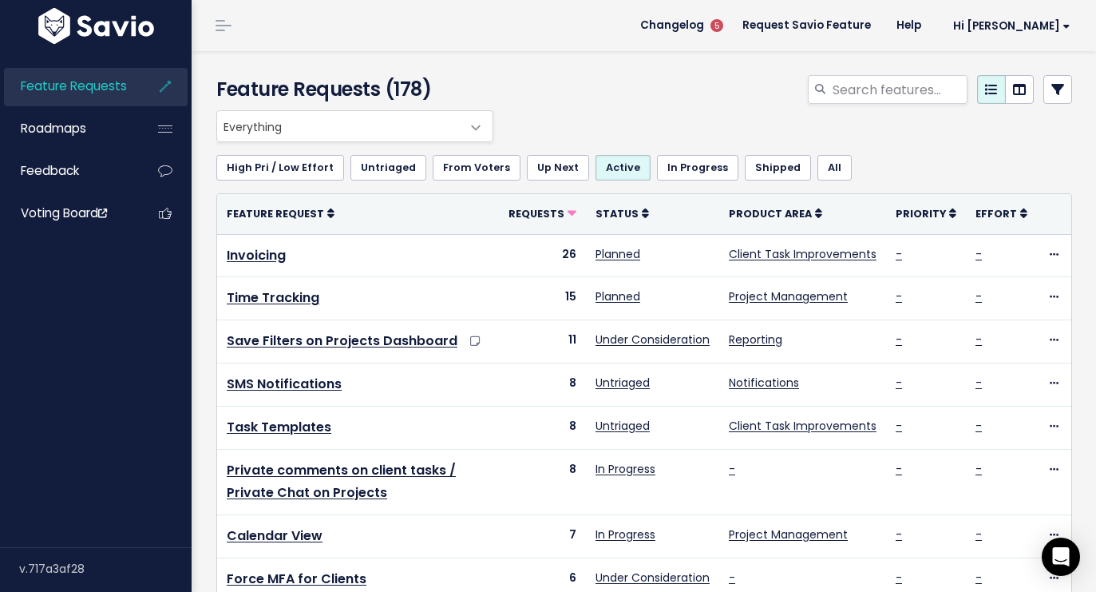
click at [607, 125] on div "Everything No Product Area Project Management Client Task Improvements Integrat…" at bounding box center [640, 126] width 856 height 32
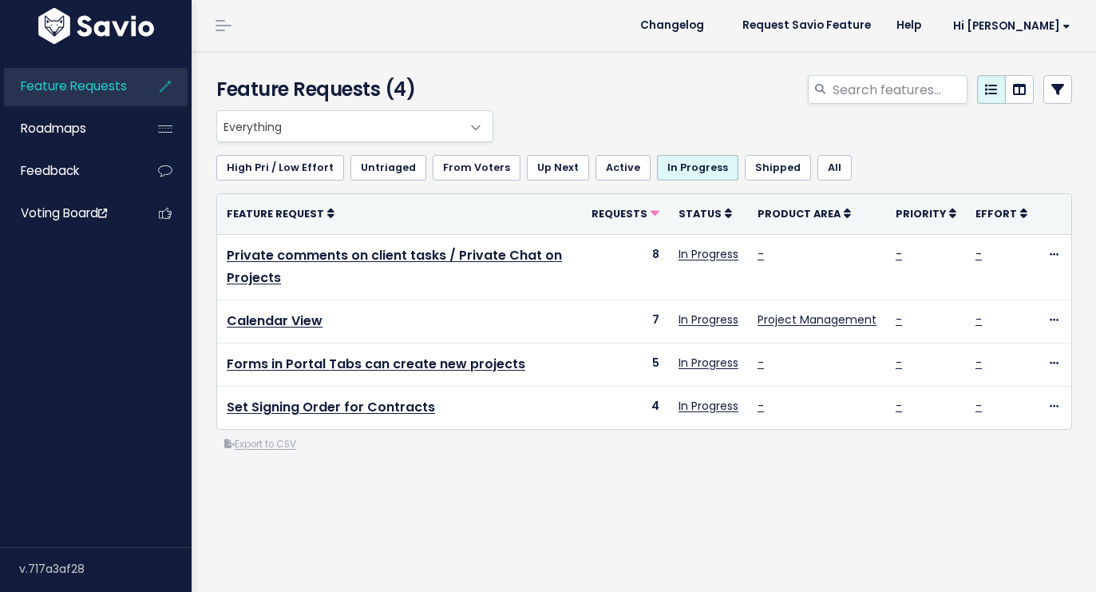
click at [519, 528] on div "Everything No Product Area Project Management Client Task Improvements Integrat…" at bounding box center [644, 345] width 880 height 470
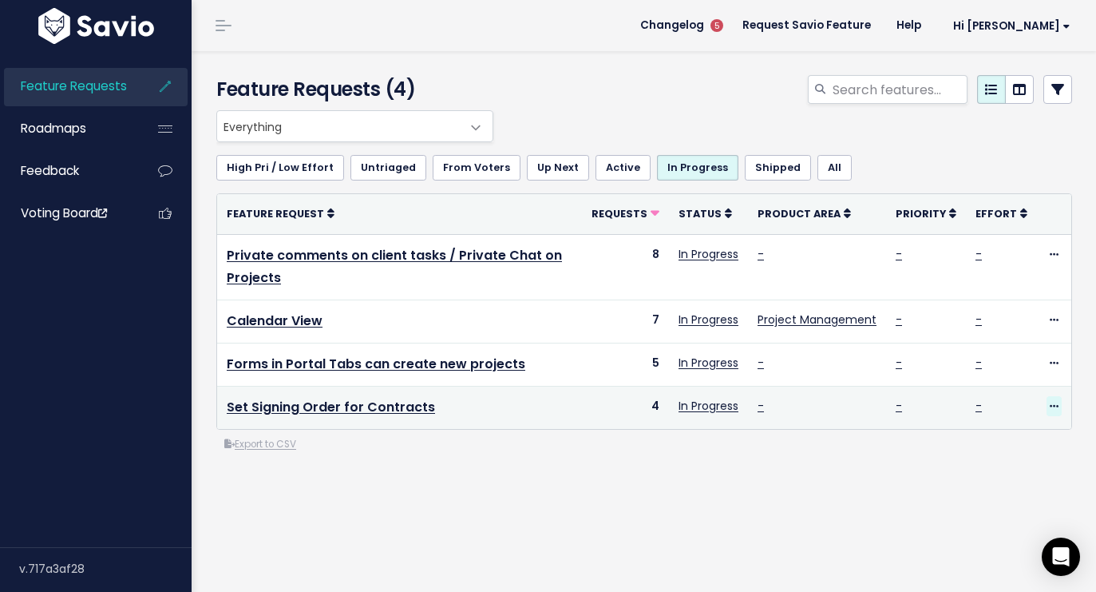
click at [1047, 403] on span at bounding box center [1054, 406] width 15 height 20
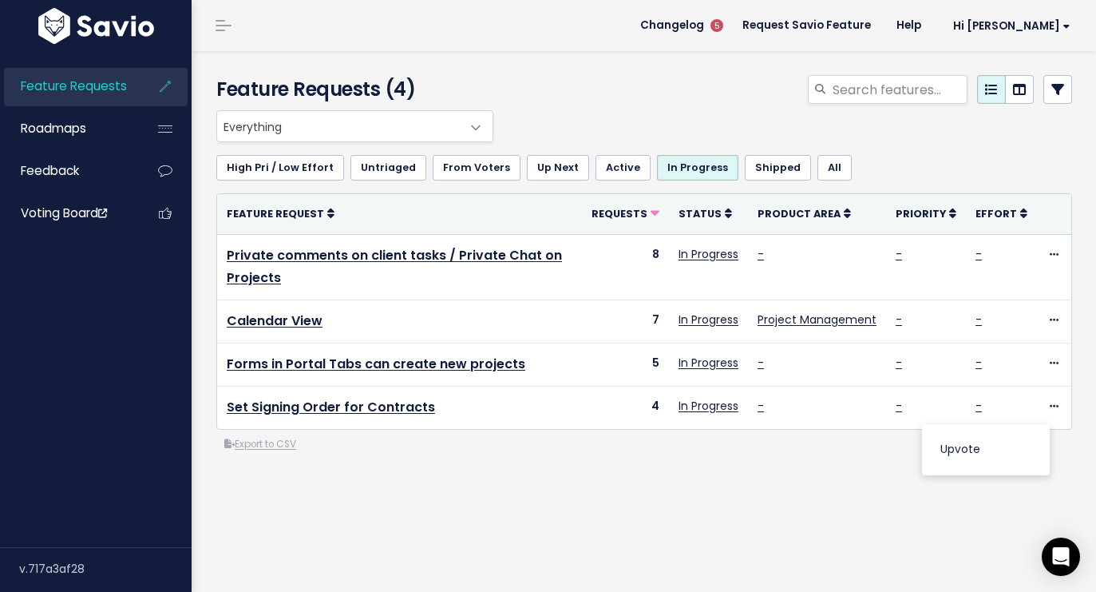
drag, startPoint x: 695, startPoint y: 502, endPoint x: 750, endPoint y: 490, distance: 56.4
click at [695, 502] on div "Everything No Product Area Project Management Client Task Improvements Integrat…" at bounding box center [644, 345] width 880 height 470
drag, startPoint x: 450, startPoint y: 486, endPoint x: 372, endPoint y: 242, distance: 255.6
click at [450, 485] on div "Everything No Product Area Project Management Client Task Improvements Integrat…" at bounding box center [644, 345] width 880 height 470
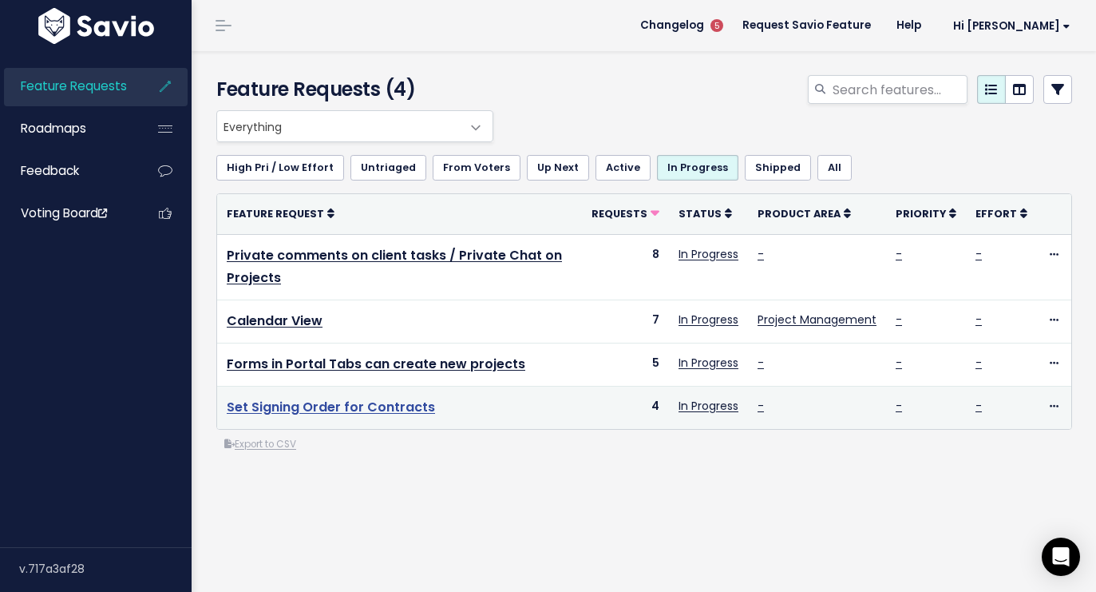
click at [341, 410] on link "Set Signing Order for Contracts" at bounding box center [331, 407] width 208 height 18
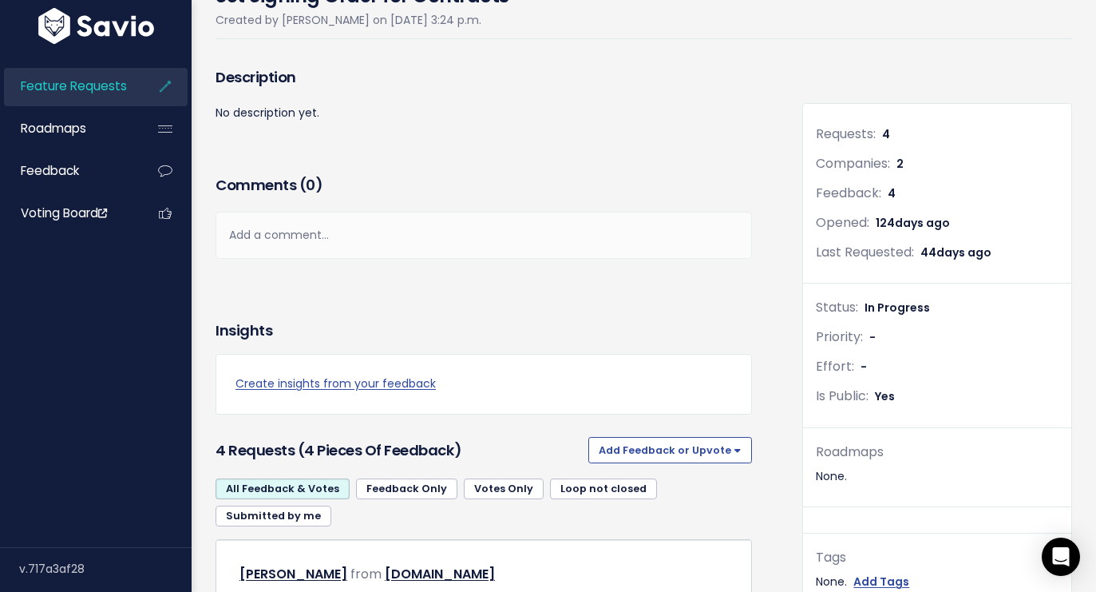
scroll to position [278, 0]
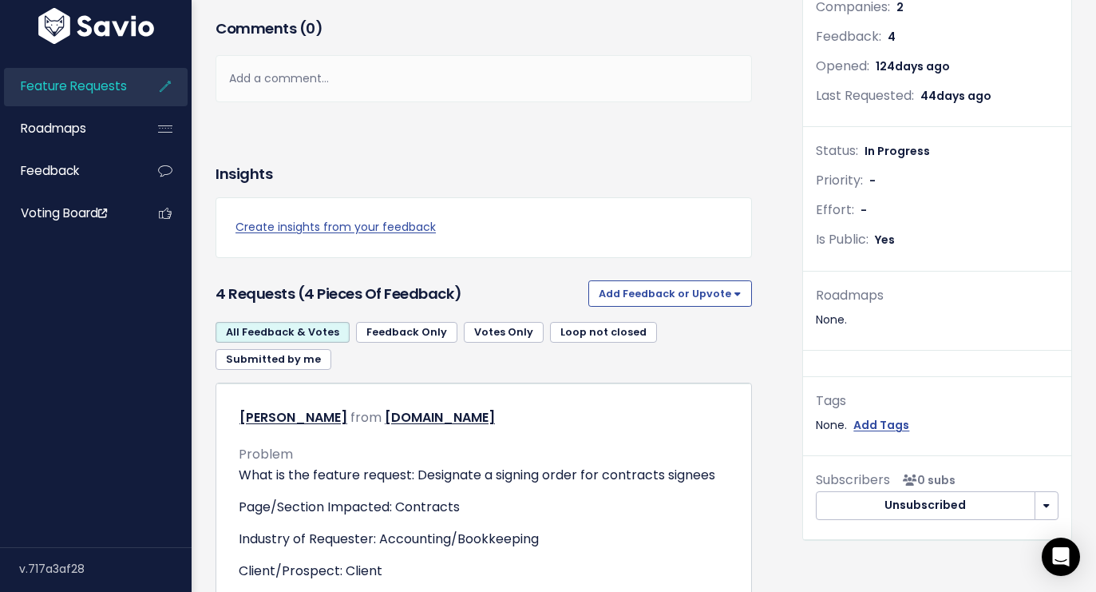
click at [865, 154] on span "In Progress" at bounding box center [897, 151] width 65 height 16
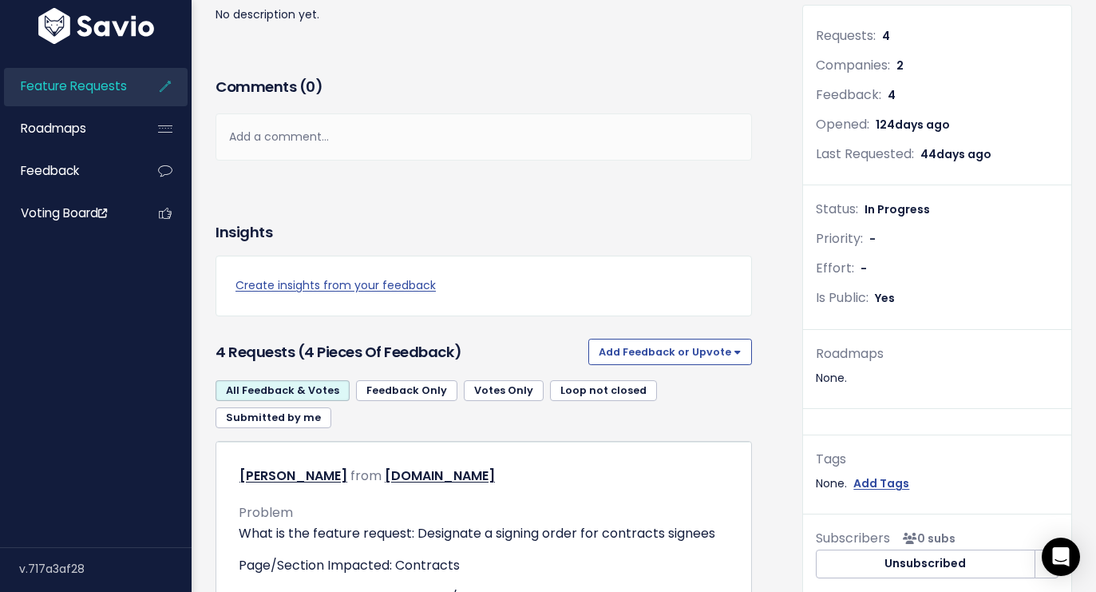
scroll to position [0, 0]
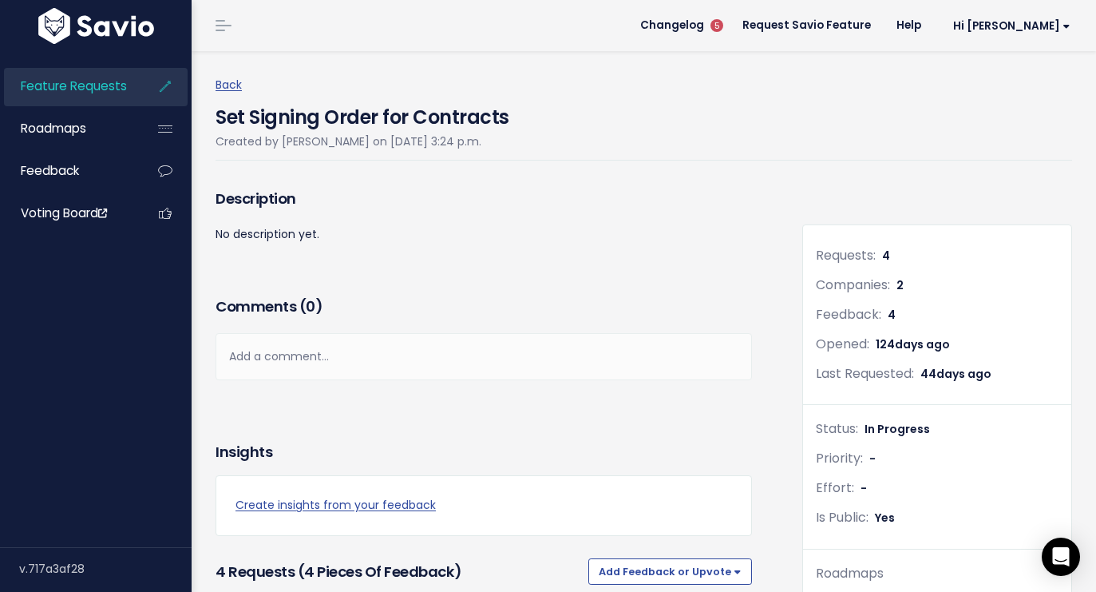
drag, startPoint x: 943, startPoint y: 220, endPoint x: 1044, endPoint y: 198, distance: 102.9
click at [1030, 35] on link "Hi [PERSON_NAME]" at bounding box center [1008, 26] width 149 height 25
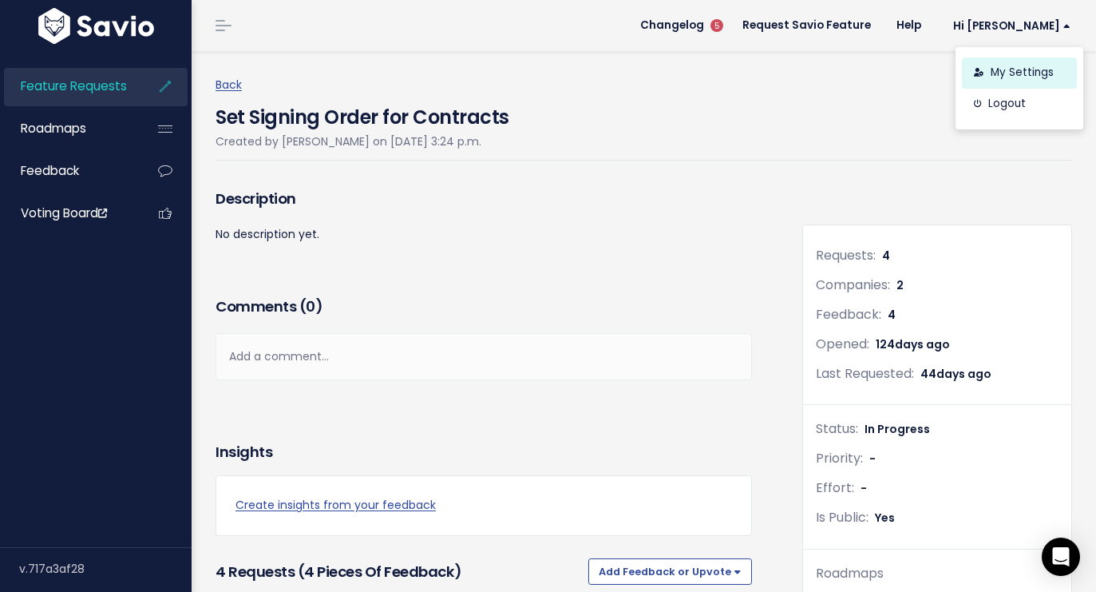
drag, startPoint x: 865, startPoint y: 128, endPoint x: 955, endPoint y: 59, distance: 113.4
click at [868, 126] on div "Set Signing Order for Contracts Created by Perry Rosenbloom on April 25, 2025, …" at bounding box center [644, 127] width 857 height 65
click at [1005, 31] on span "Hi [PERSON_NAME]" at bounding box center [1011, 26] width 117 height 12
click at [831, 152] on div "Set Signing Order for Contracts Created by Perry Rosenbloom on April 25, 2025, …" at bounding box center [644, 127] width 857 height 65
click at [1037, 29] on span "Hi [PERSON_NAME]" at bounding box center [1011, 26] width 117 height 12
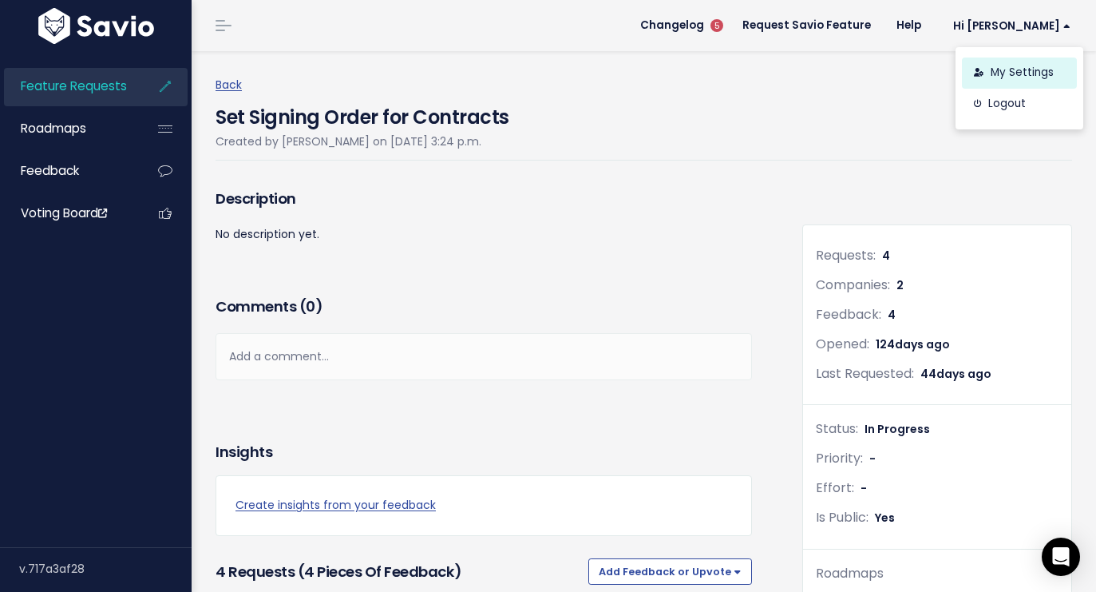
click at [981, 71] on link "My Settings" at bounding box center [1019, 72] width 115 height 31
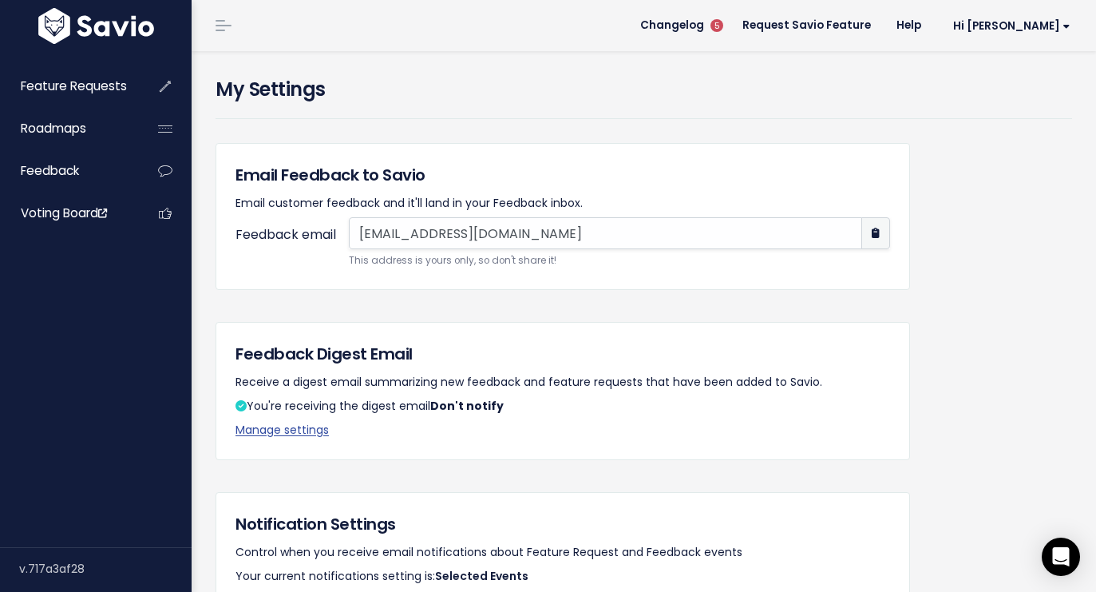
click at [299, 112] on div "My Settings" at bounding box center [644, 97] width 857 height 44
drag, startPoint x: 105, startPoint y: 422, endPoint x: 126, endPoint y: 416, distance: 22.5
click at [105, 422] on div "Feature Requests Roadmaps Feedback Voting Board" at bounding box center [96, 297] width 192 height 499
click at [632, 94] on h4 "My Settings" at bounding box center [644, 89] width 857 height 29
click at [730, 10] on li "Changelog 5" at bounding box center [684, 25] width 89 height 45
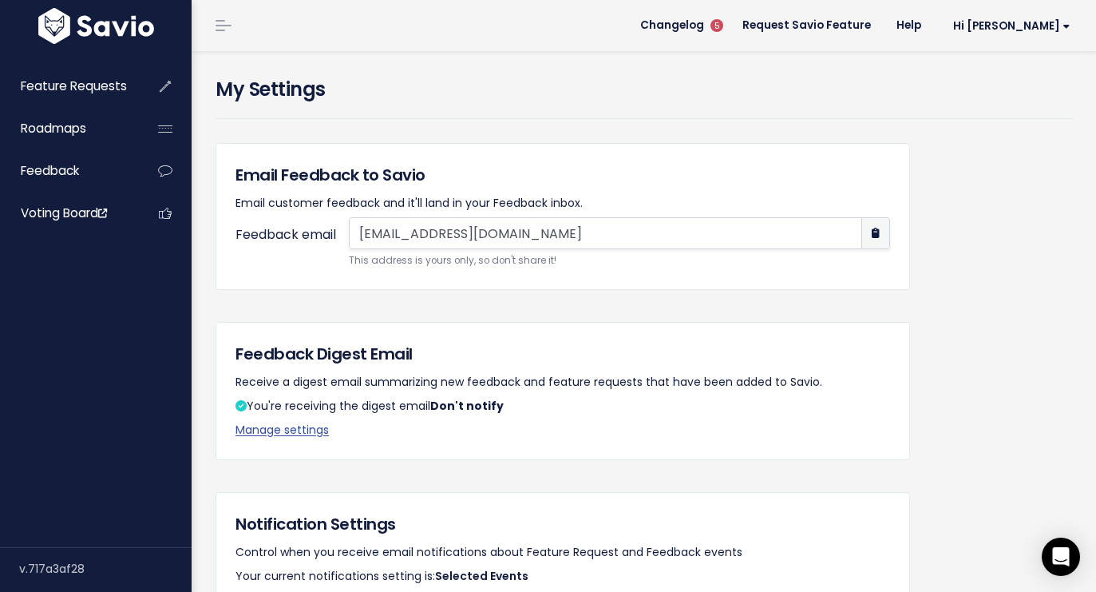
click at [730, 14] on span "5" at bounding box center [717, 26] width 26 height 26
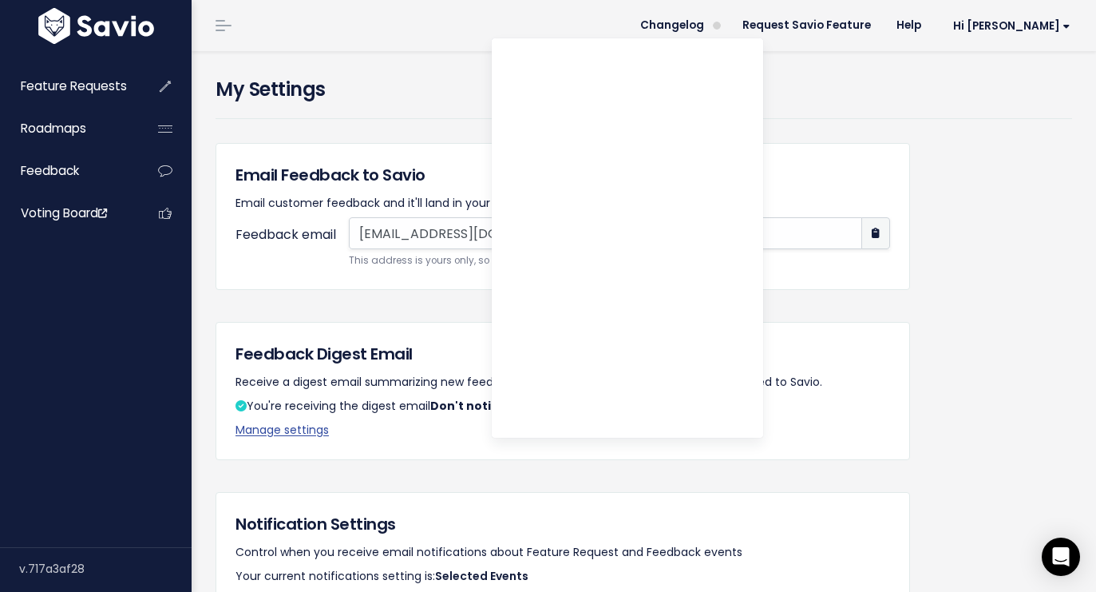
click at [918, 136] on div "My Settings" at bounding box center [644, 109] width 881 height 68
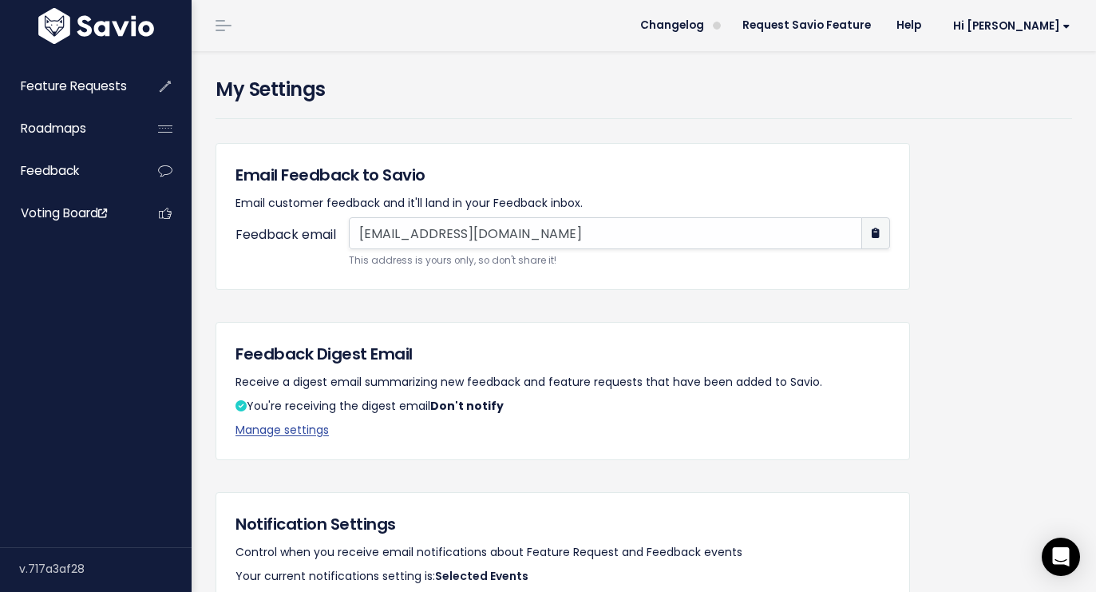
click at [941, 118] on div "My Settings" at bounding box center [644, 97] width 857 height 44
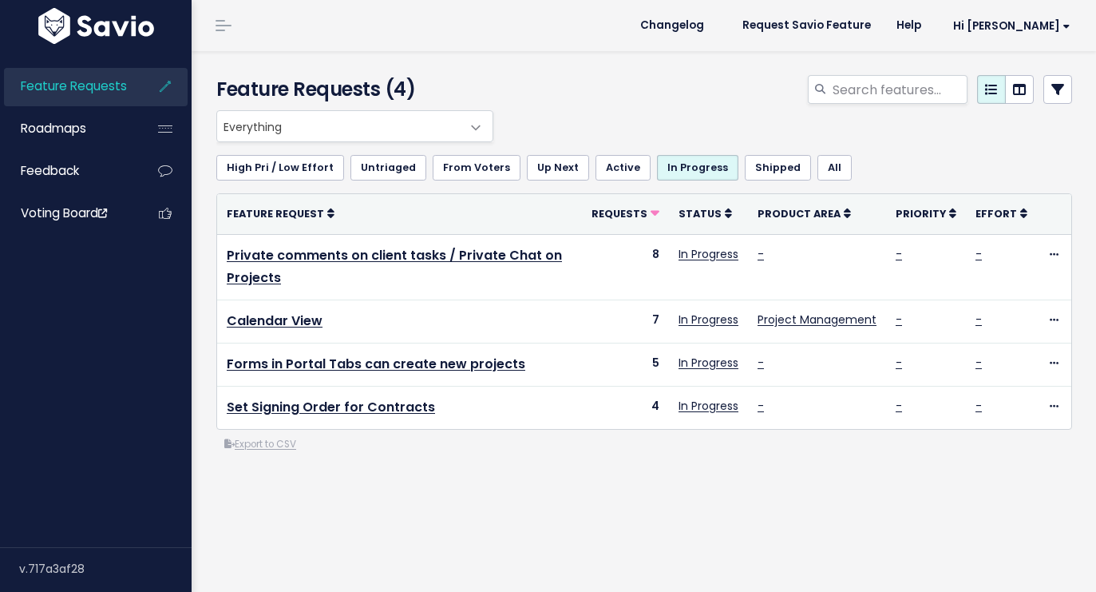
click at [615, 502] on div "Everything No Product Area Project Management Client Task Improvements Integrat…" at bounding box center [644, 345] width 880 height 470
click at [452, 492] on div "Everything No Product Area Project Management Client Task Improvements Integrat…" at bounding box center [644, 345] width 880 height 470
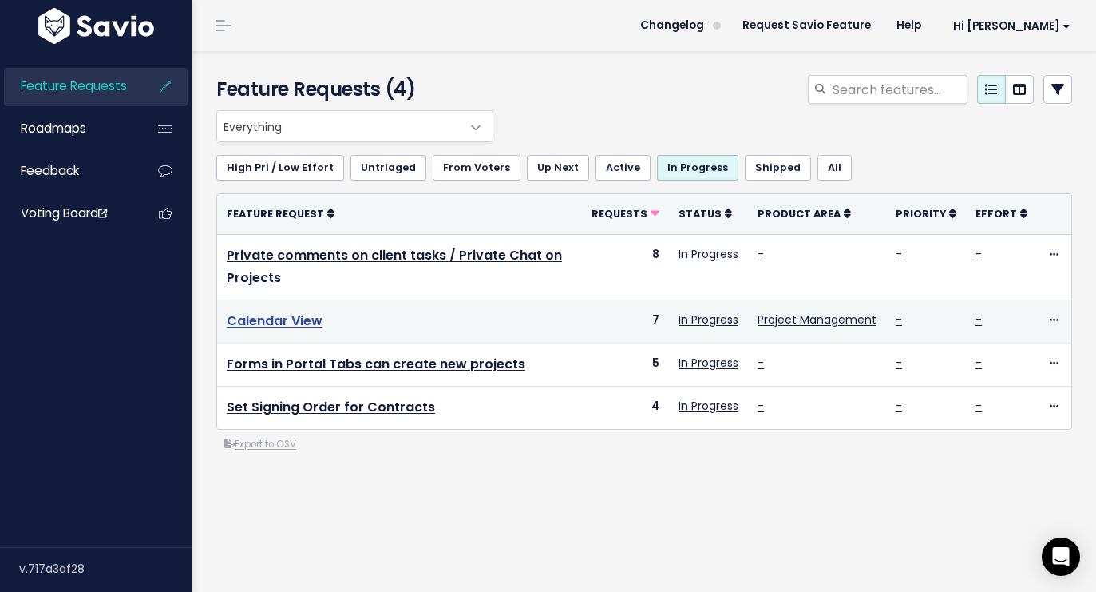
click at [274, 319] on link "Calendar View" at bounding box center [275, 320] width 96 height 18
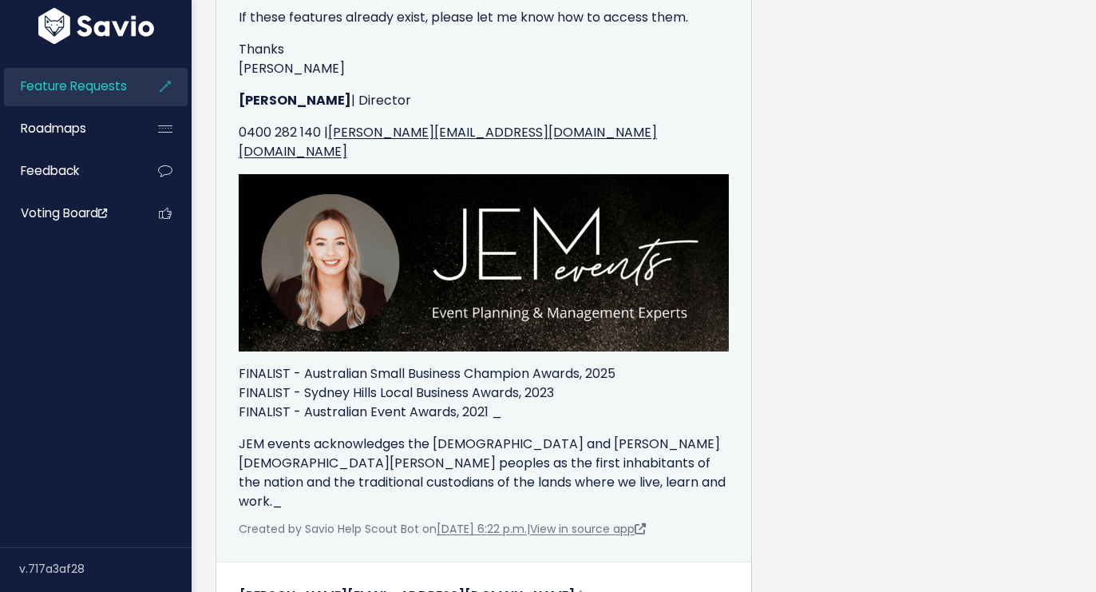
scroll to position [3450, 0]
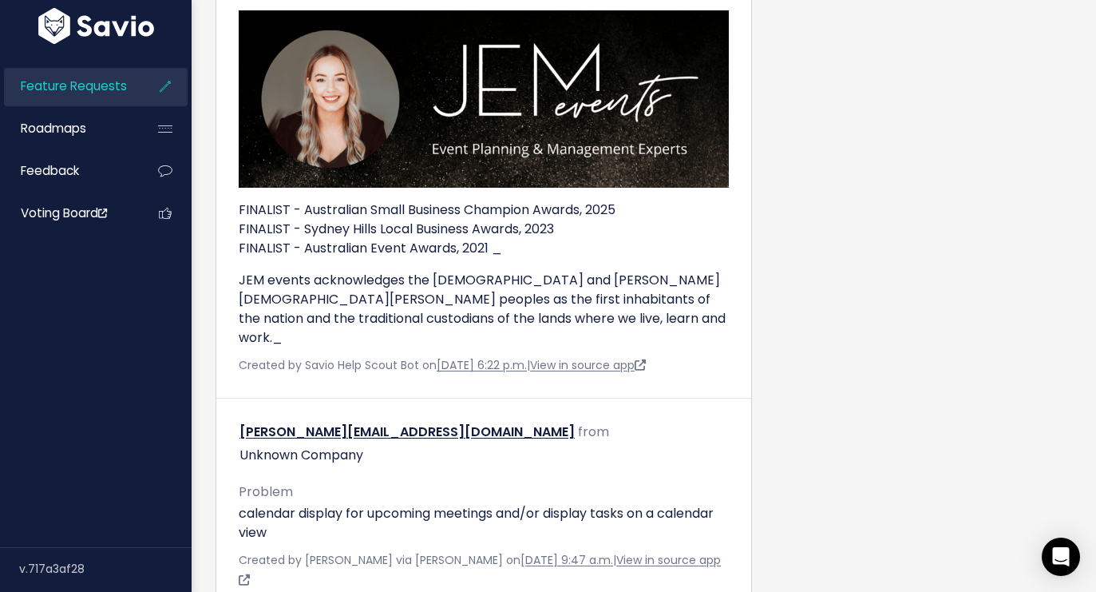
scroll to position [3265, 0]
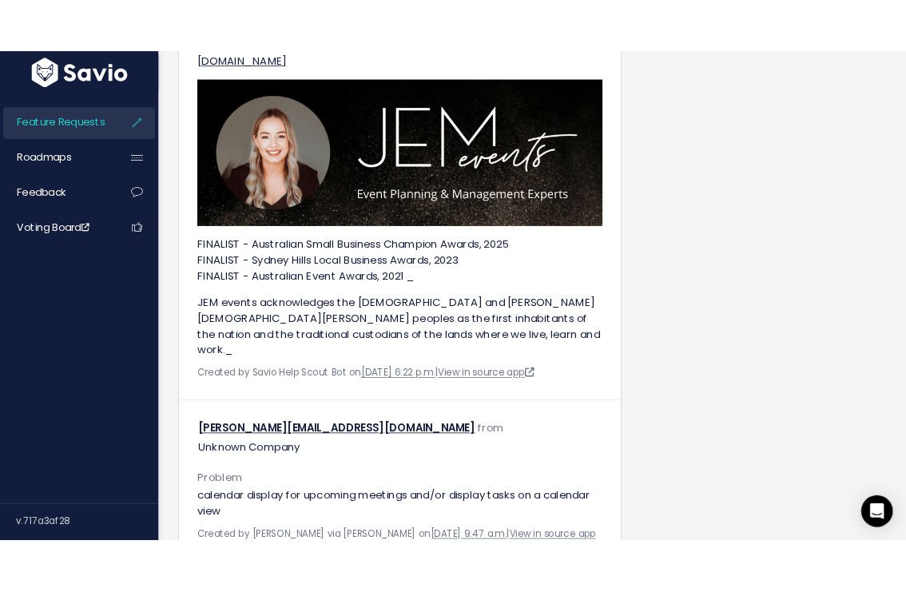
scroll to position [3372, 0]
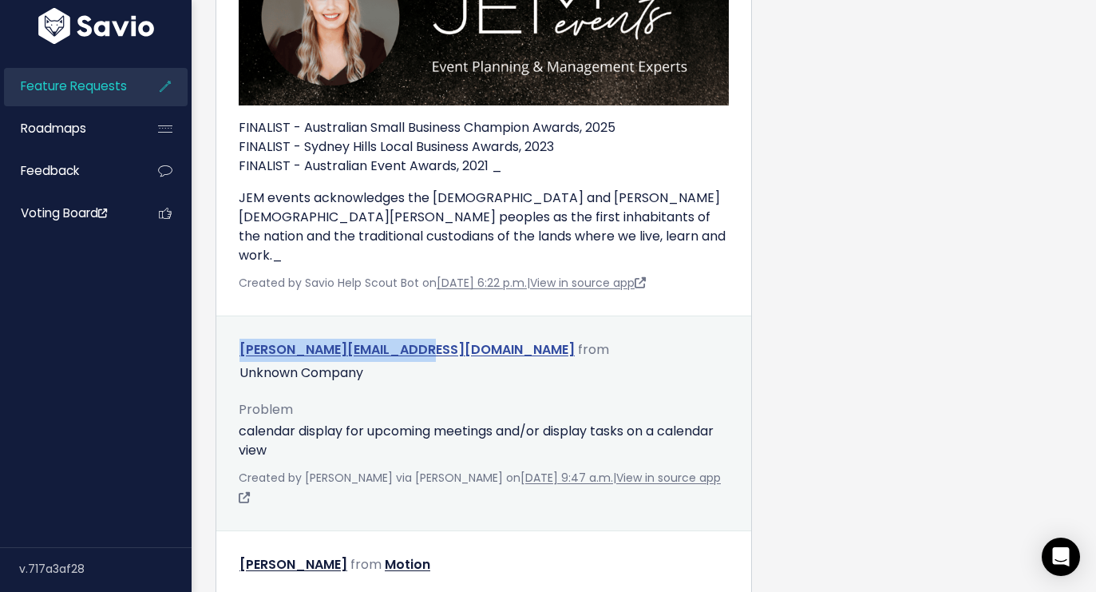
drag, startPoint x: 234, startPoint y: 265, endPoint x: 408, endPoint y: 270, distance: 174.1
click at [408, 339] on div "brooke@littlecreekco.com from Unknown Company" at bounding box center [484, 362] width 514 height 46
copy link "brooke@littlecreekco.com"
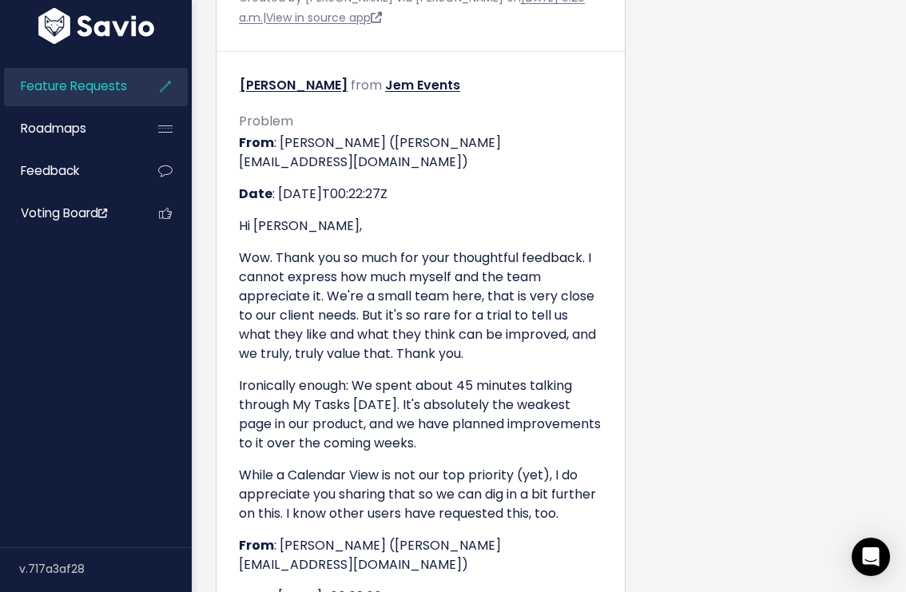
scroll to position [2345, 0]
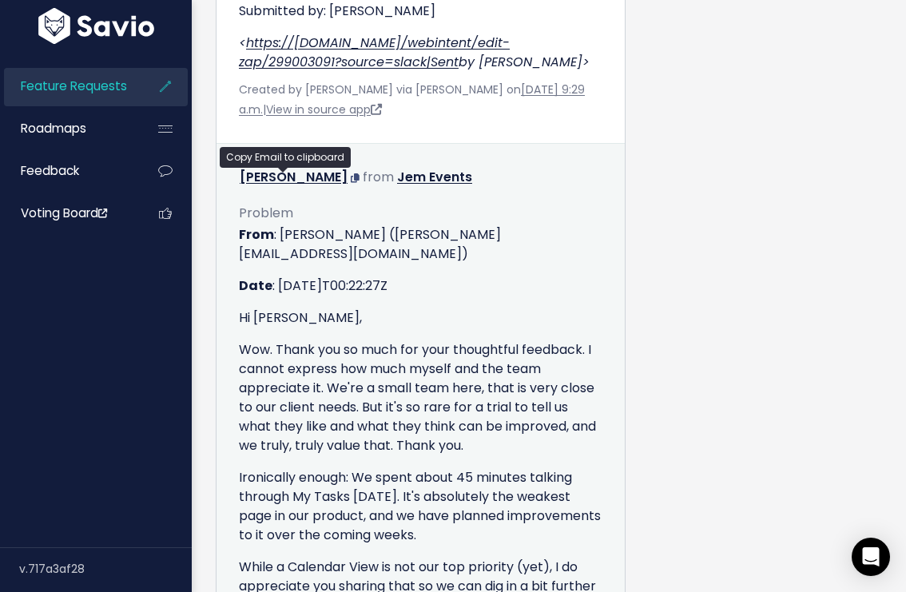
click at [351, 175] on icon at bounding box center [355, 178] width 9 height 10
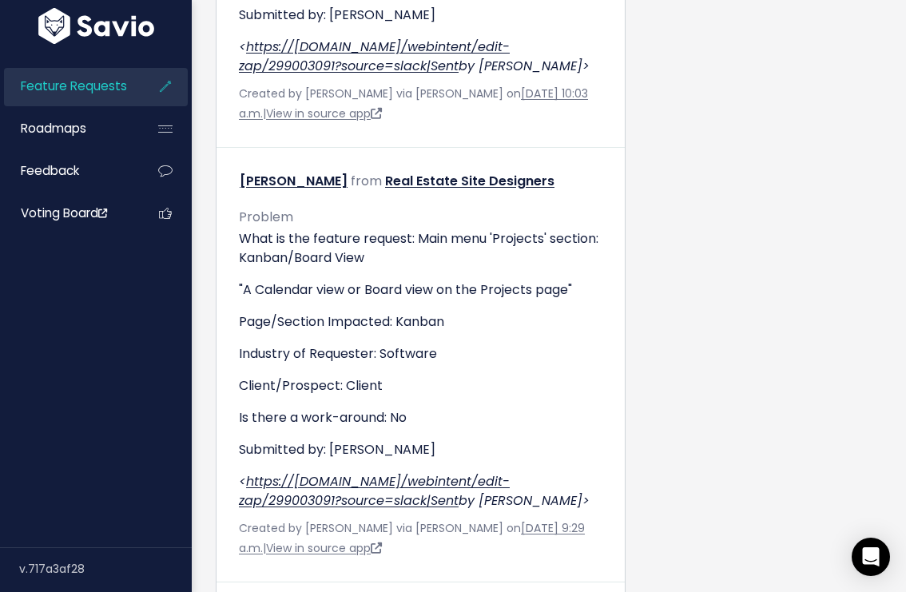
scroll to position [1912, 0]
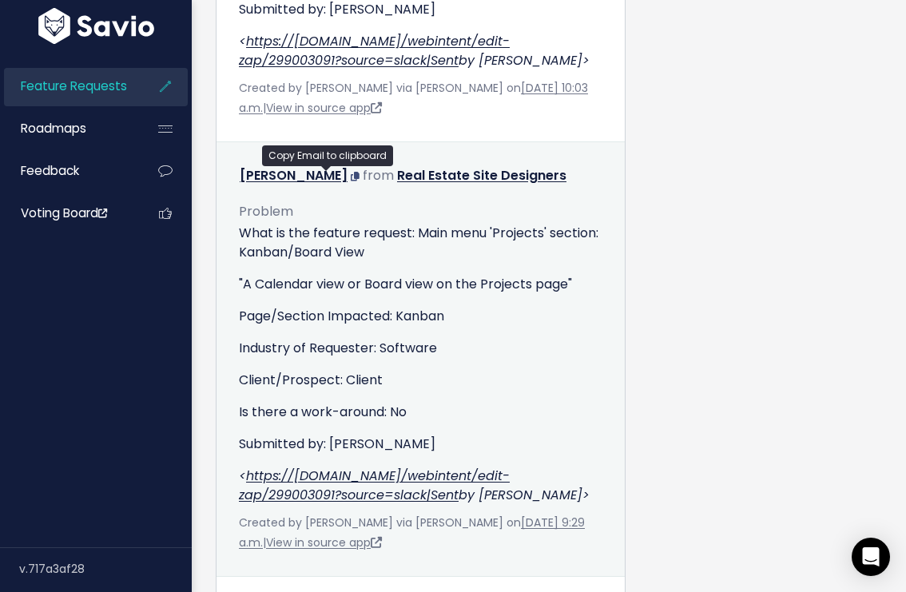
click at [351, 175] on icon at bounding box center [355, 177] width 9 height 10
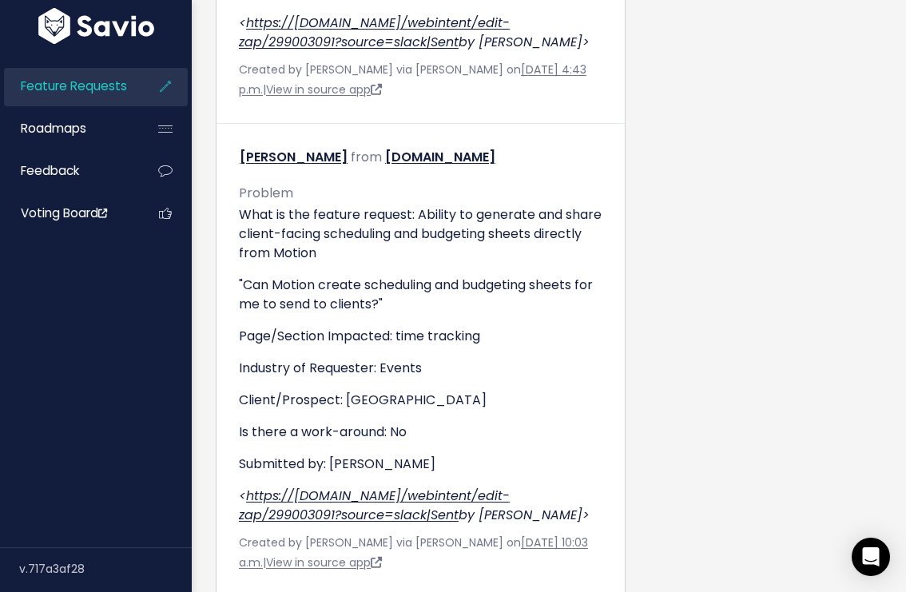
scroll to position [1456, 0]
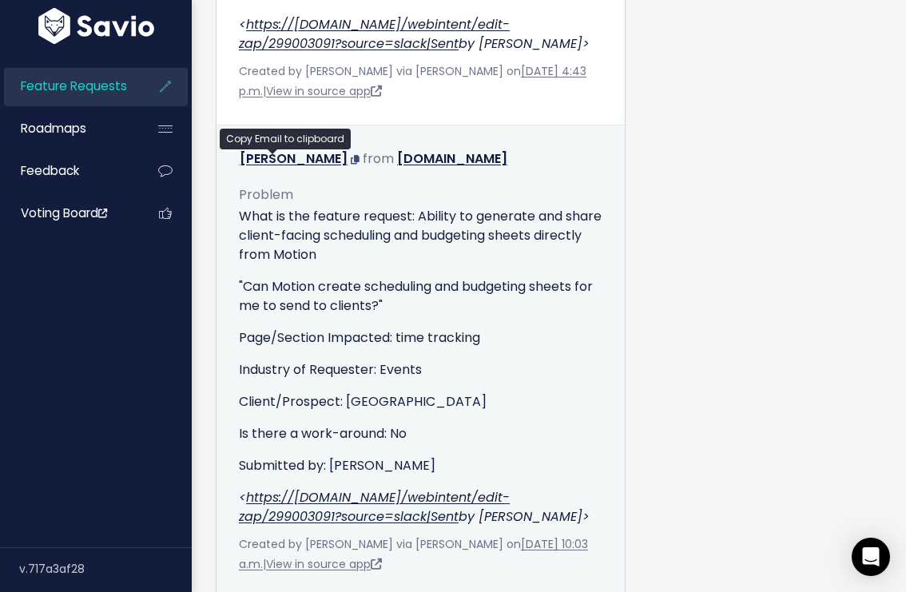
click at [351, 161] on icon at bounding box center [355, 160] width 9 height 10
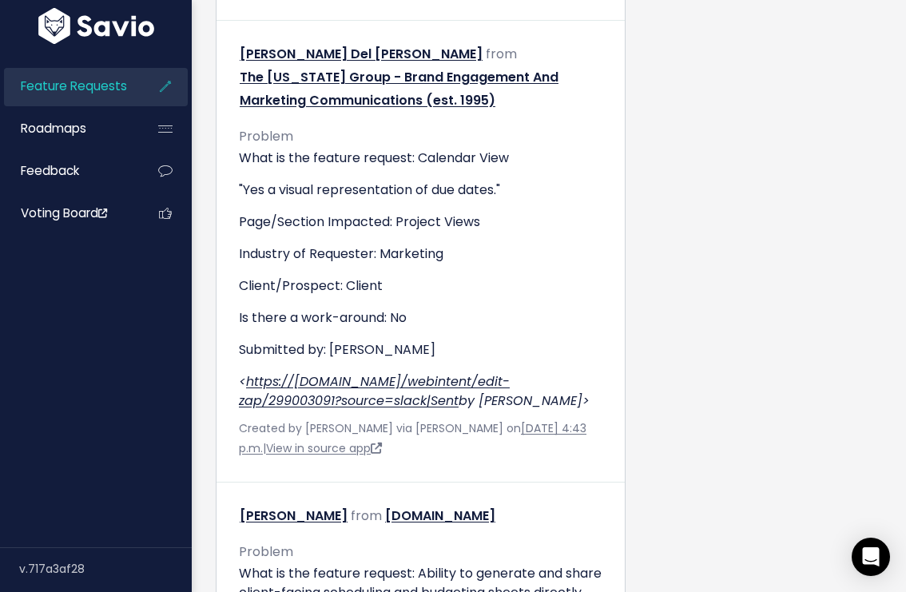
scroll to position [1096, 0]
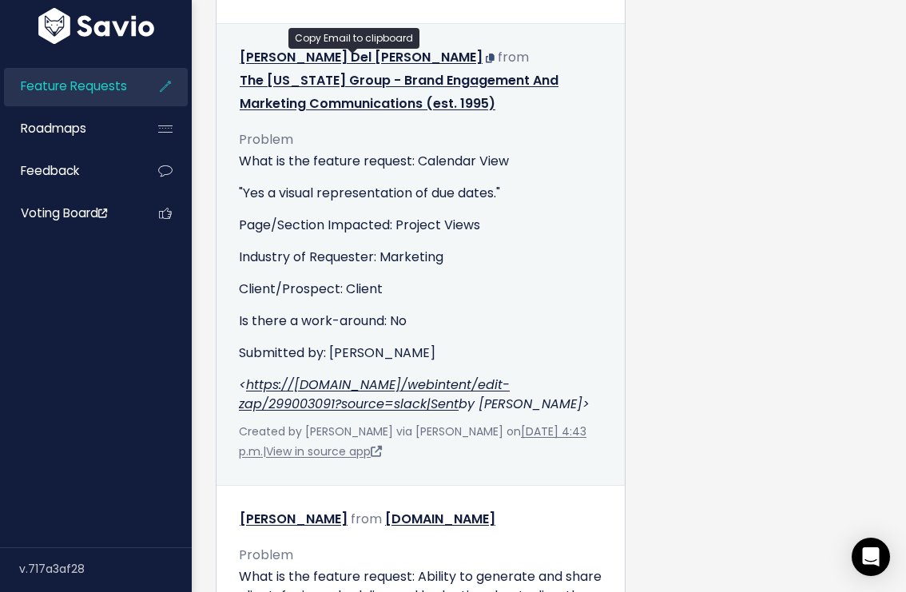
click at [486, 60] on icon at bounding box center [490, 59] width 9 height 10
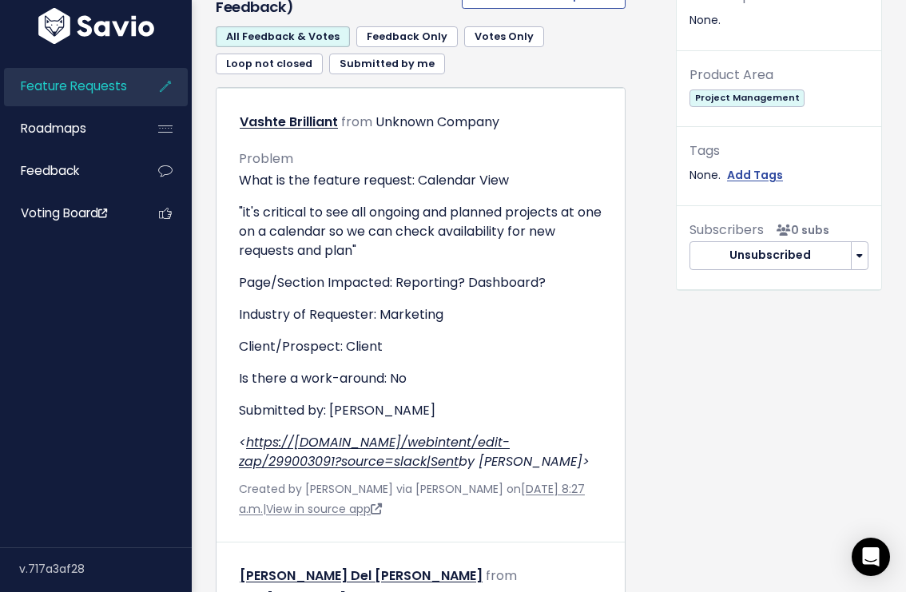
scroll to position [579, 0]
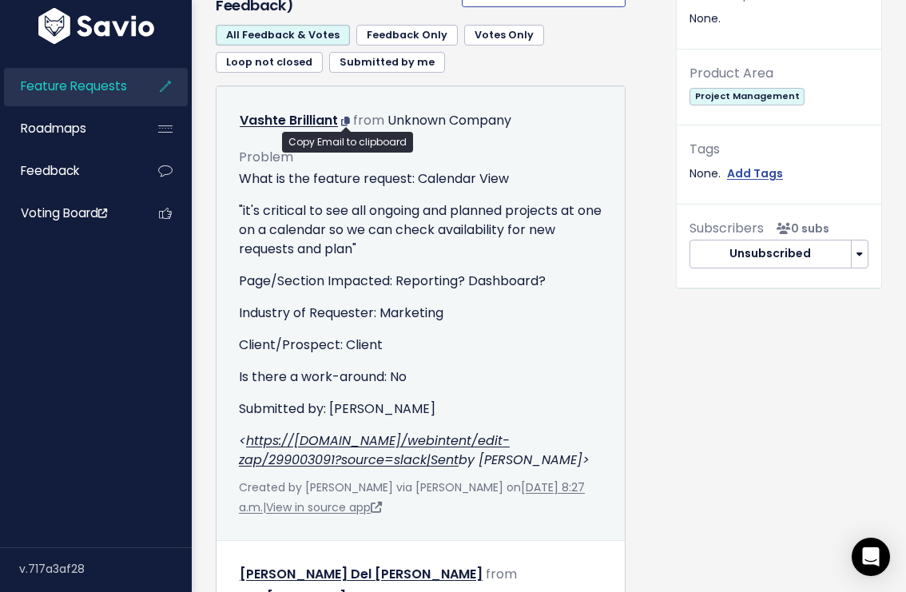
click at [346, 121] on icon at bounding box center [345, 122] width 9 height 10
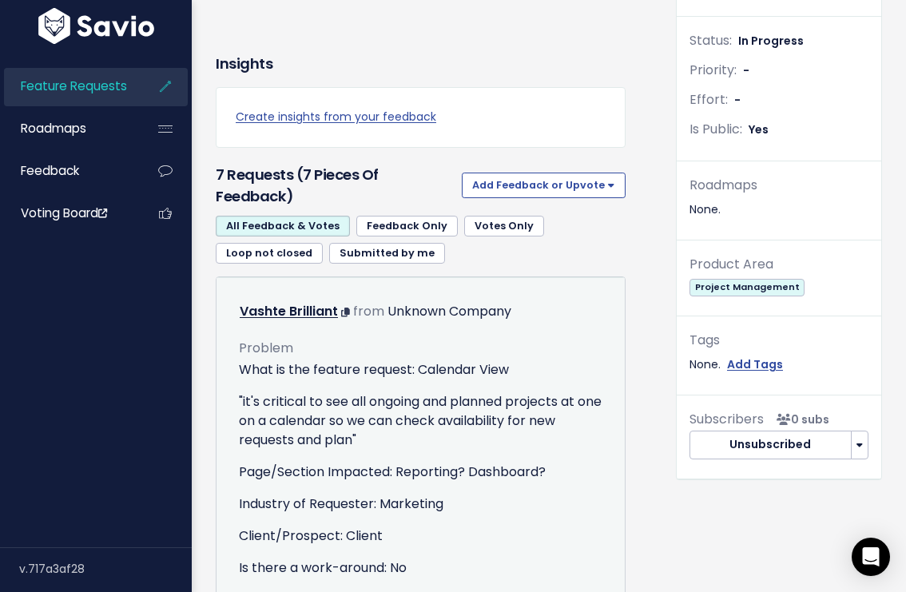
scroll to position [384, 0]
